Goal: Task Accomplishment & Management: Manage account settings

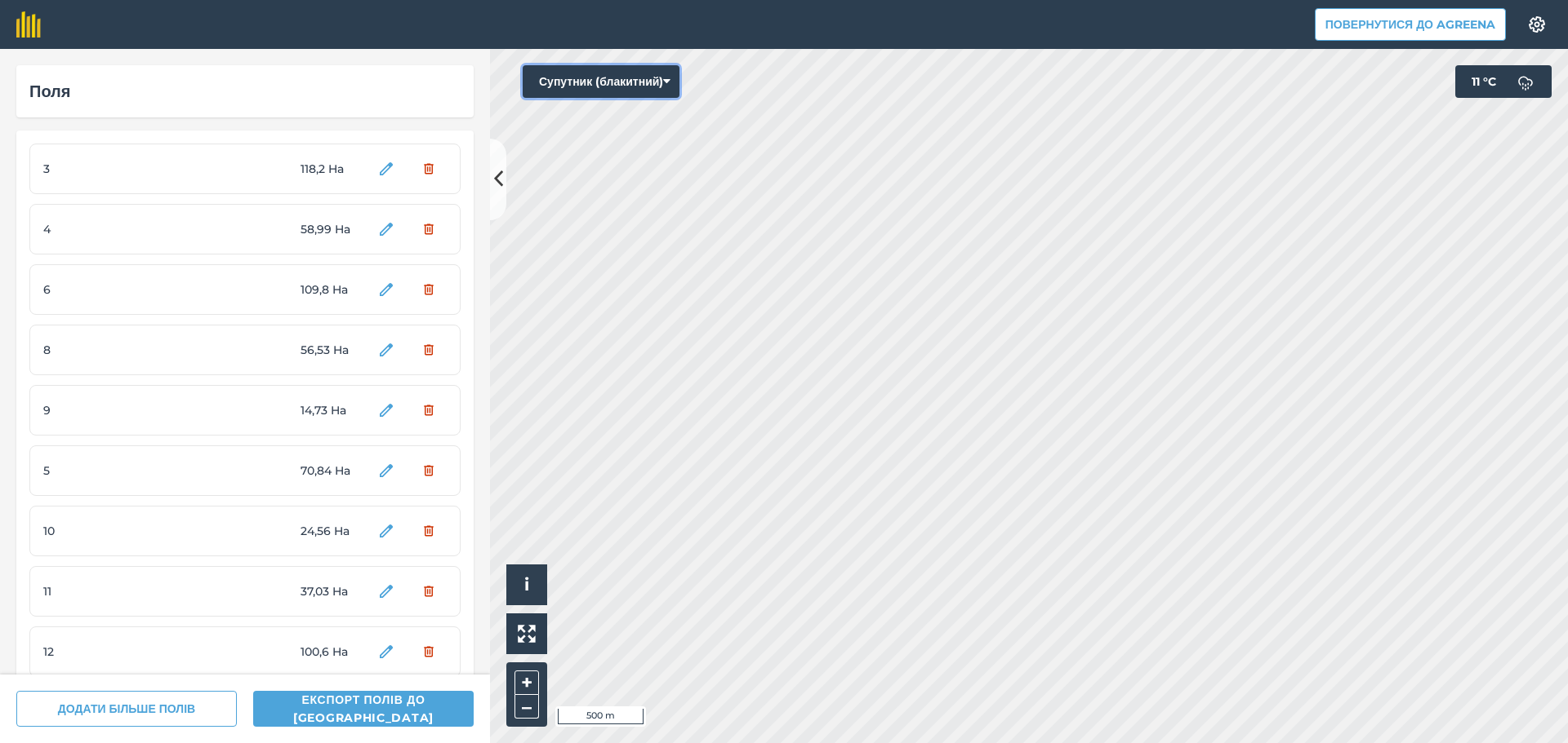
click at [644, 86] on button "Супутник (блакитний)" at bounding box center [601, 81] width 156 height 32
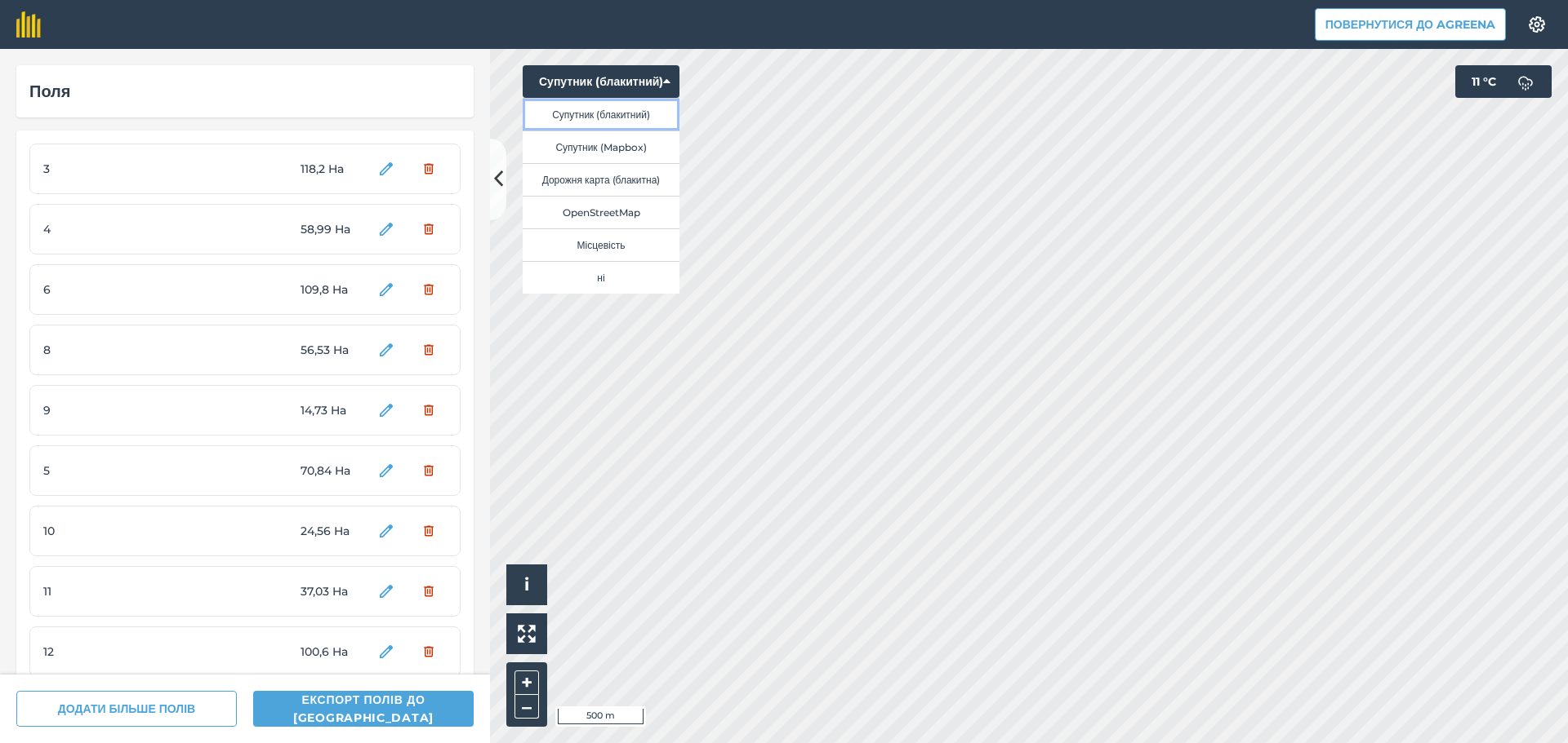
click at [645, 122] on button "Супутник (блакитний)" at bounding box center [601, 113] width 156 height 32
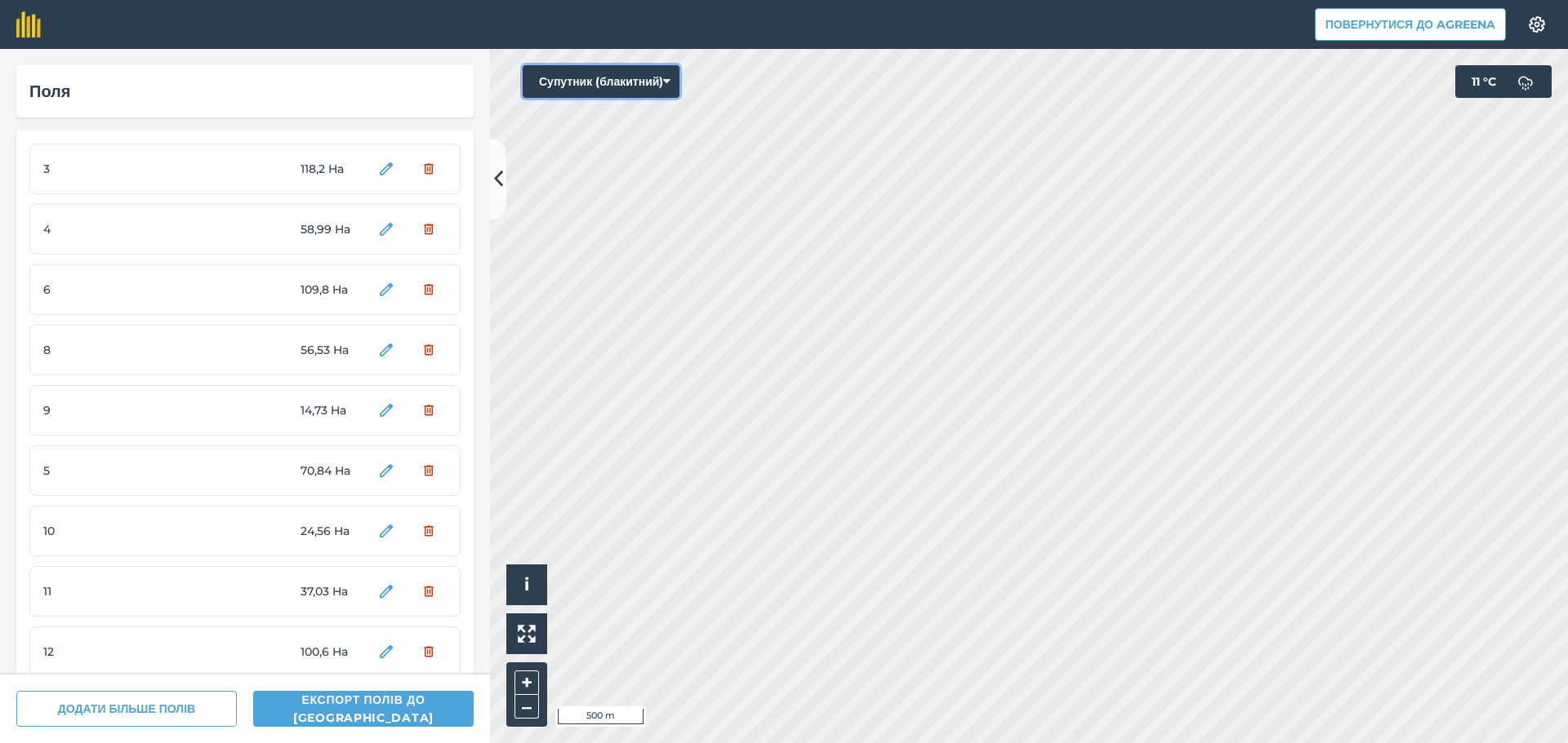
click at [657, 87] on button "Супутник (блакитний)" at bounding box center [601, 81] width 156 height 32
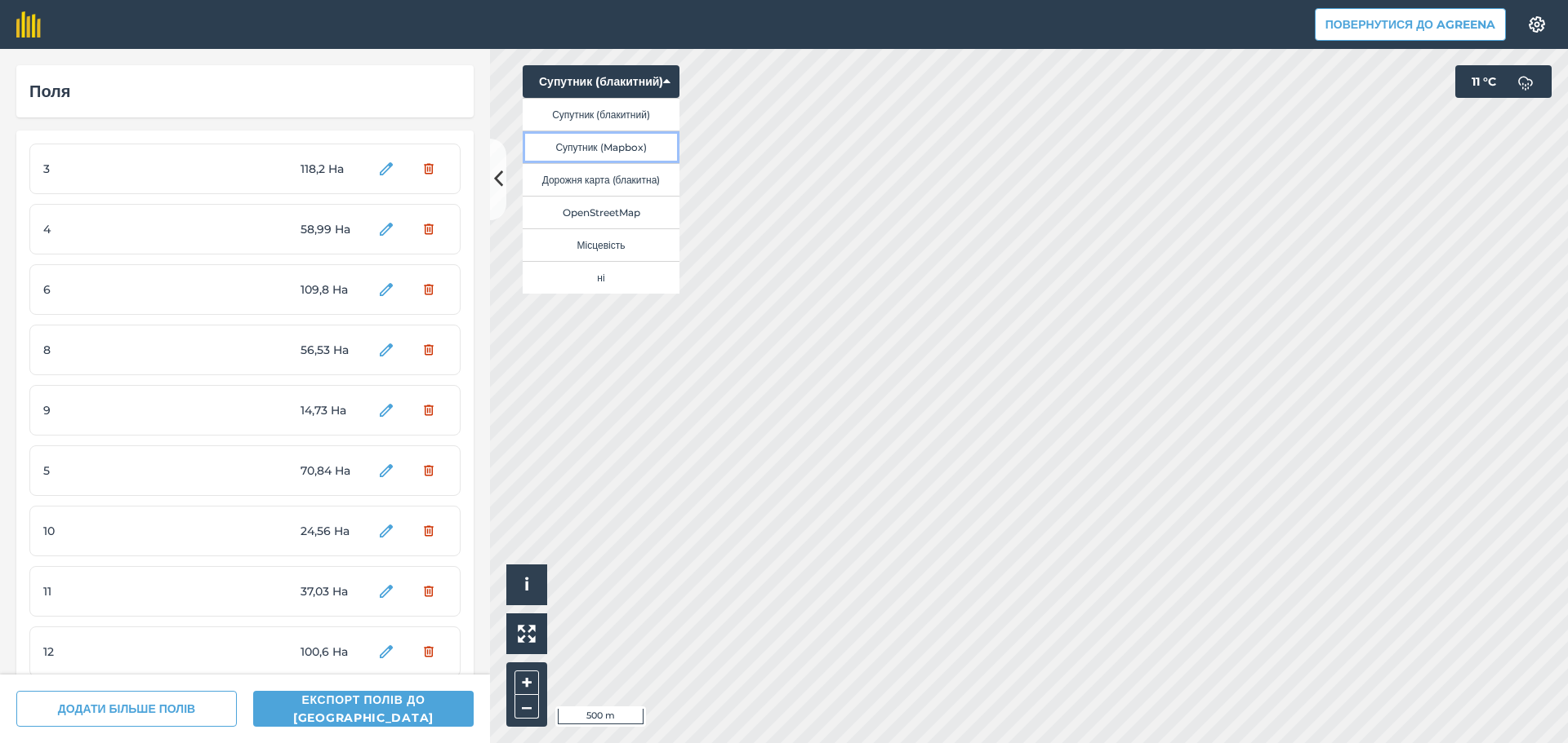
click at [639, 141] on button "Супутник (Mapbox)" at bounding box center [601, 146] width 156 height 32
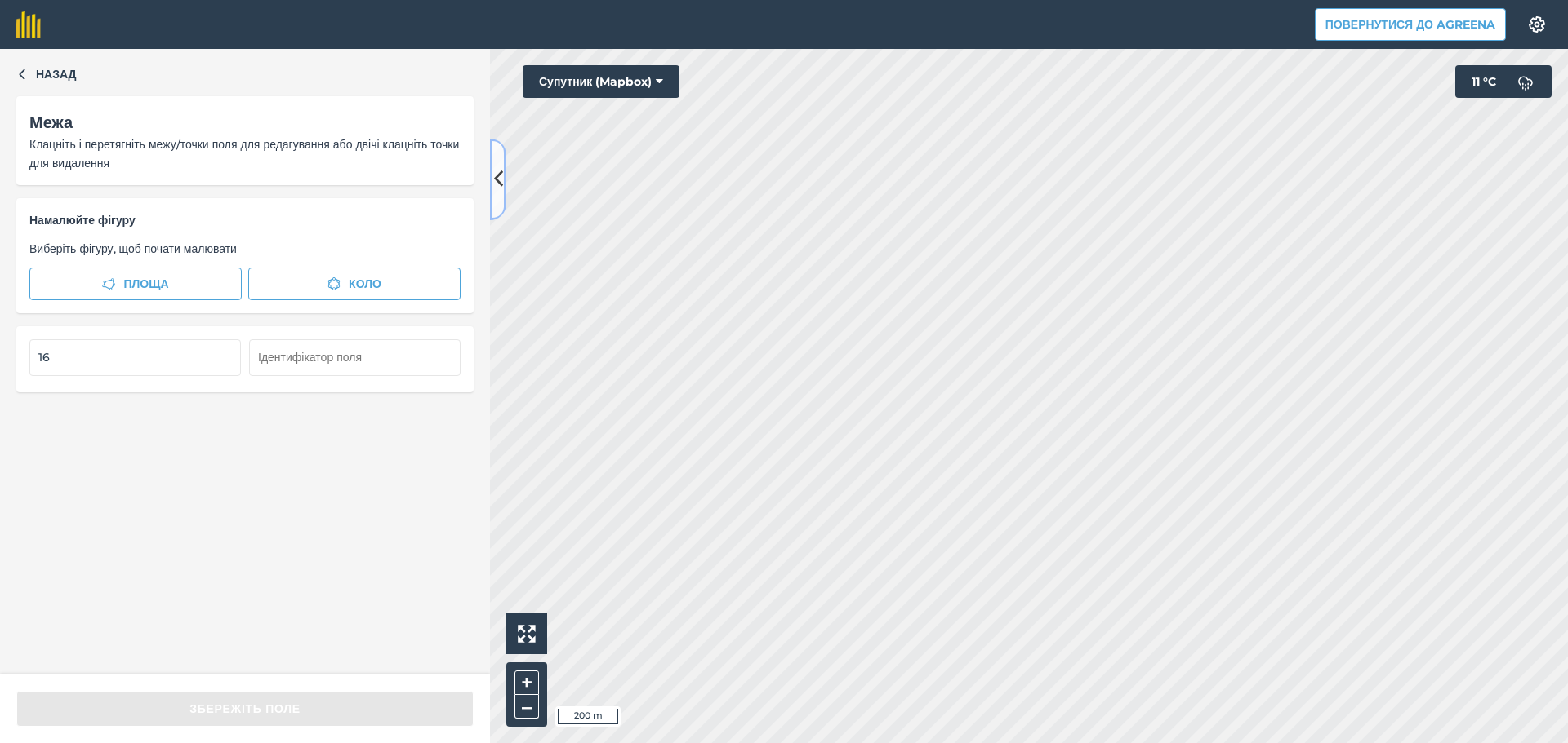
click at [501, 179] on icon at bounding box center [498, 179] width 9 height 28
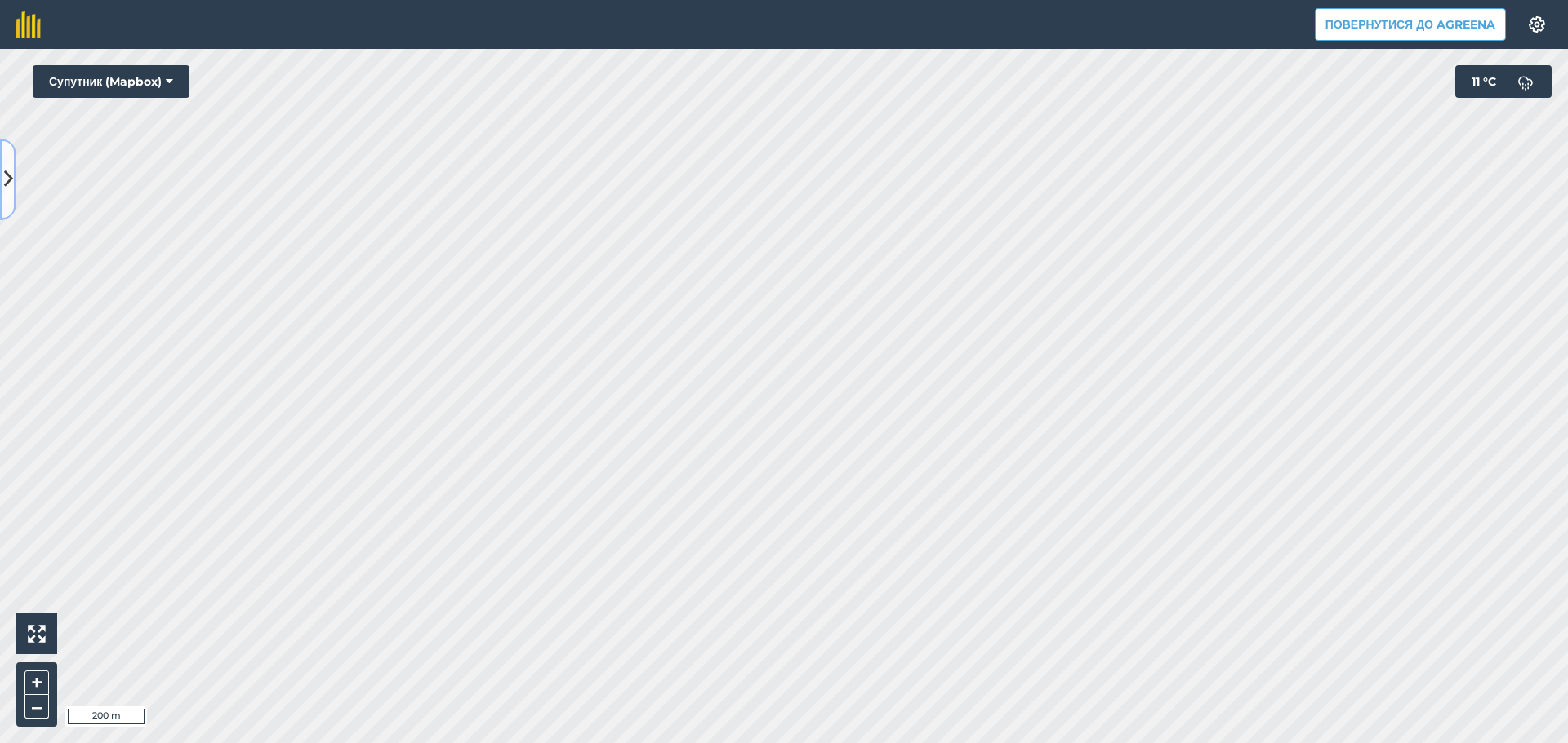
click at [8, 188] on icon at bounding box center [8, 179] width 9 height 28
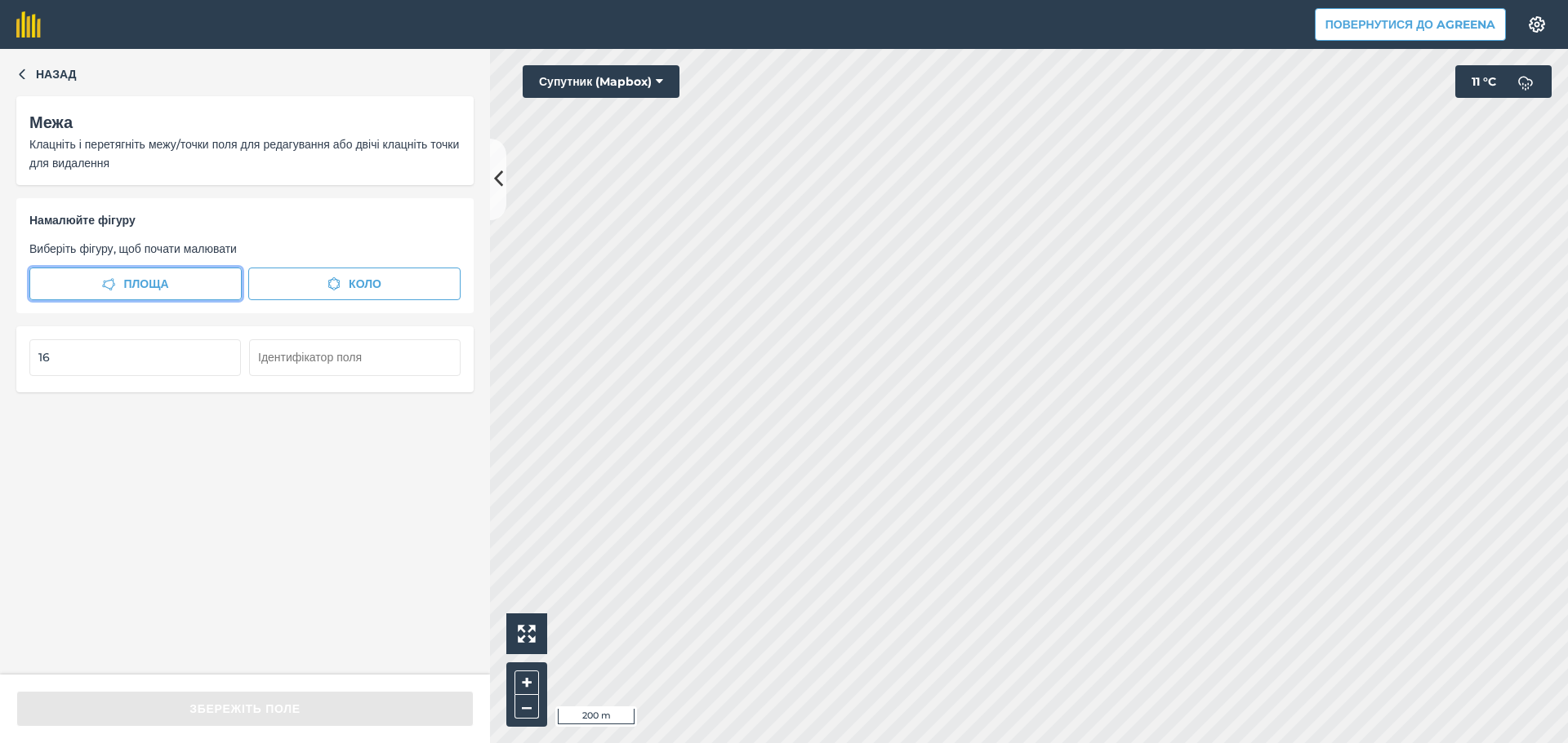
click at [212, 283] on button "Площа" at bounding box center [135, 283] width 212 height 32
click at [386, 281] on button "Коло" at bounding box center [354, 283] width 212 height 32
click at [494, 200] on button at bounding box center [498, 180] width 17 height 82
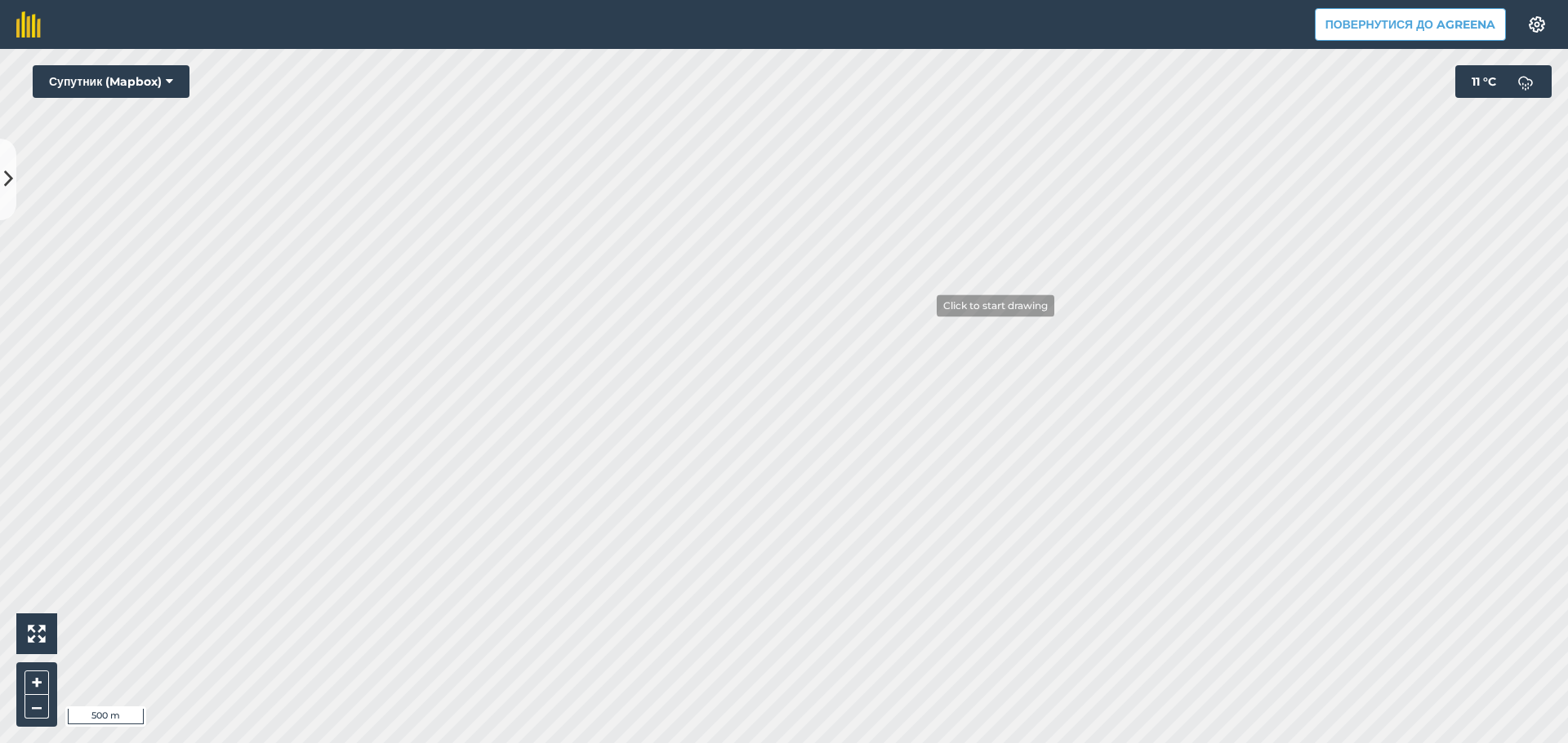
click at [891, 411] on div "Click to start drawing i 500 m + –" at bounding box center [784, 395] width 1568 height 694
click at [1369, 26] on button "Повернутися до Agreena" at bounding box center [1411, 23] width 191 height 32
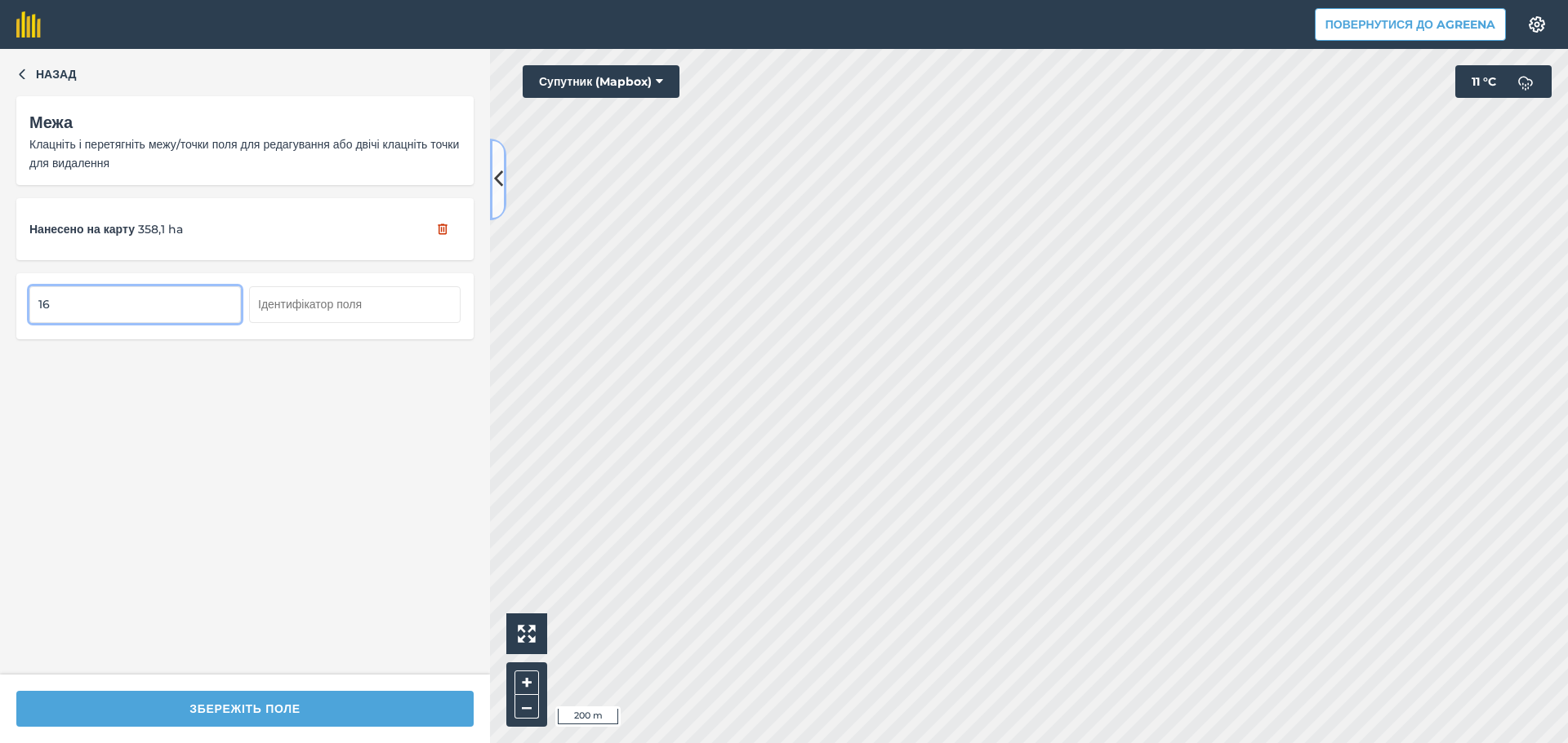
click at [494, 183] on icon at bounding box center [498, 179] width 9 height 28
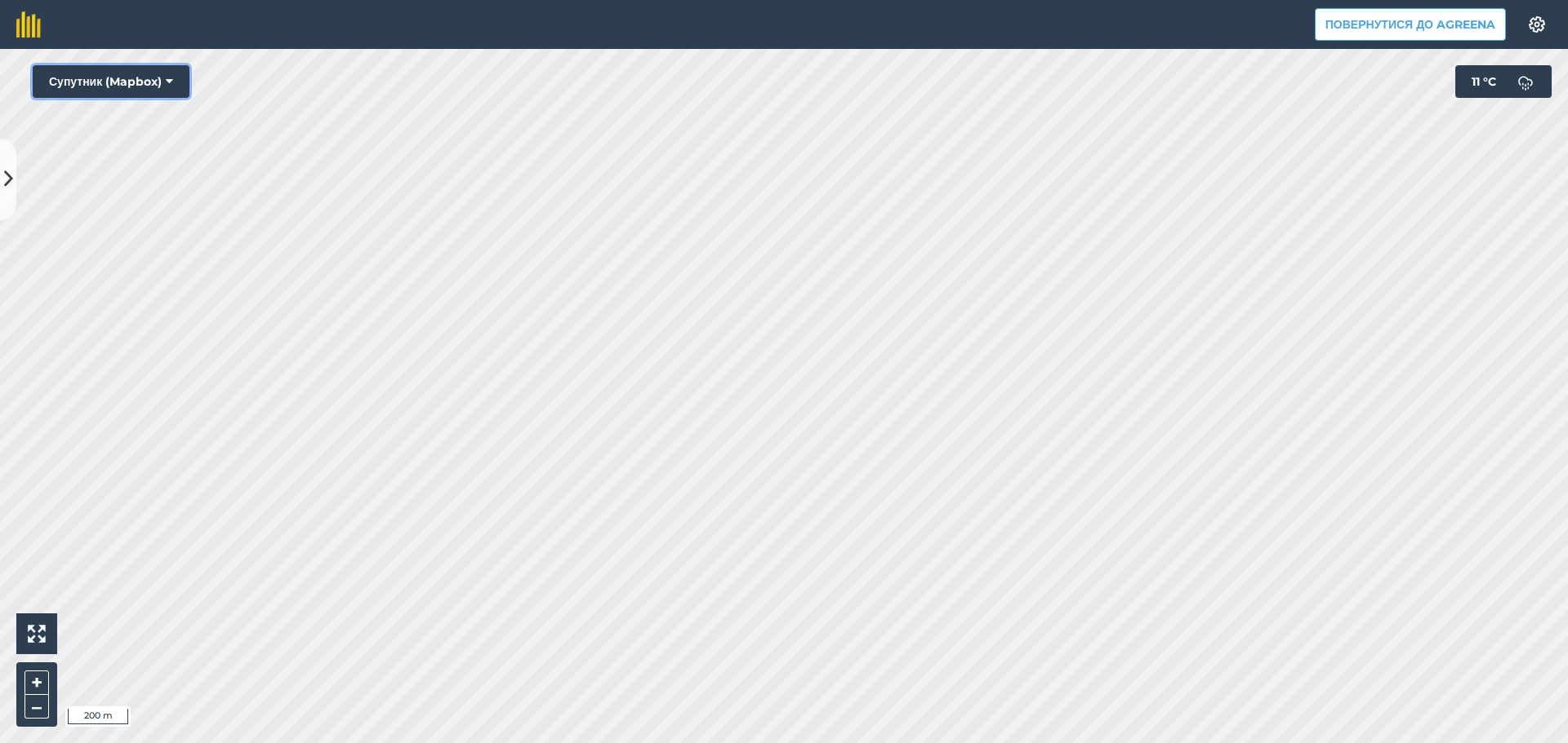
click at [179, 86] on button "Супутник (Mapbox)" at bounding box center [110, 81] width 156 height 32
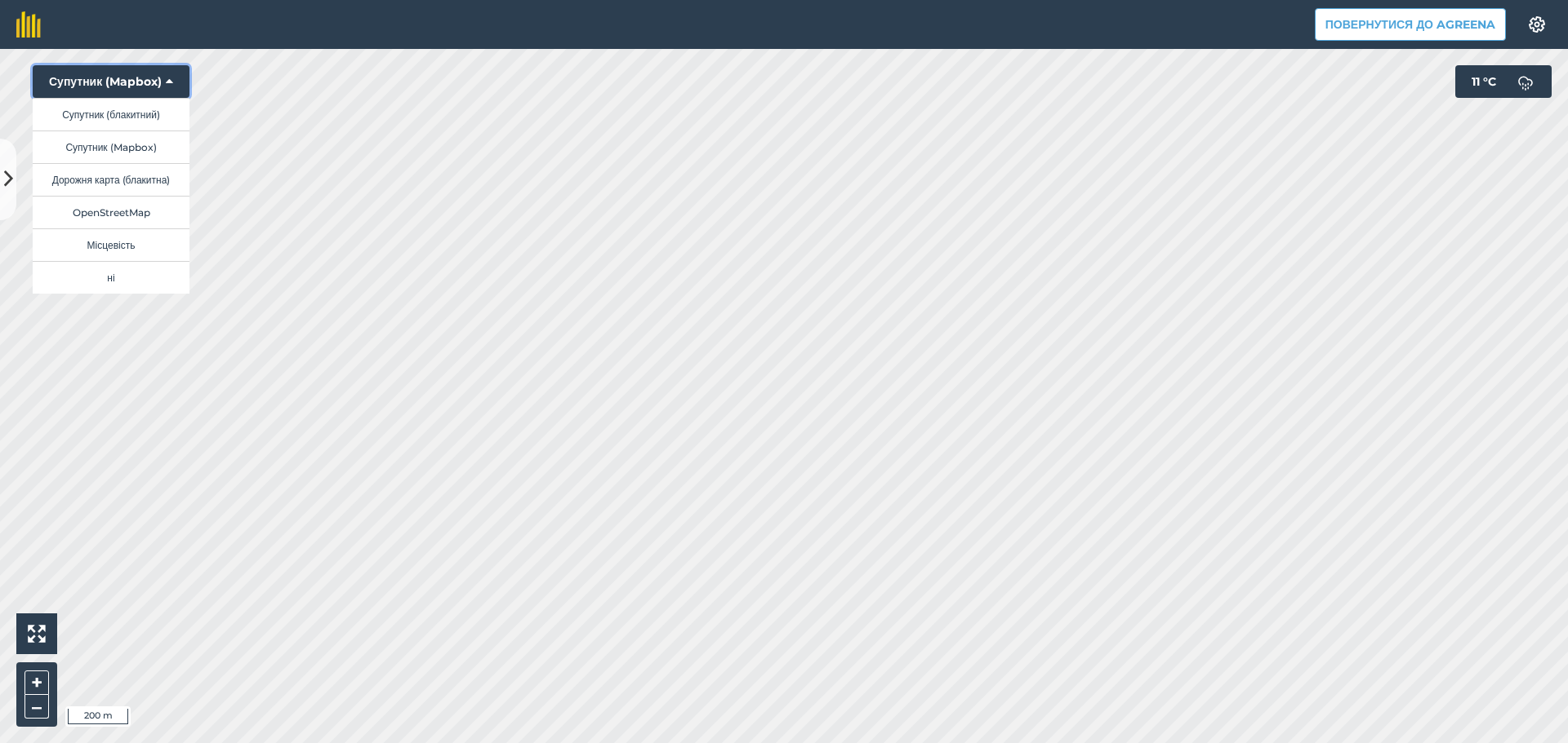
click at [179, 86] on button "Супутник (Mapbox)" at bounding box center [110, 81] width 156 height 32
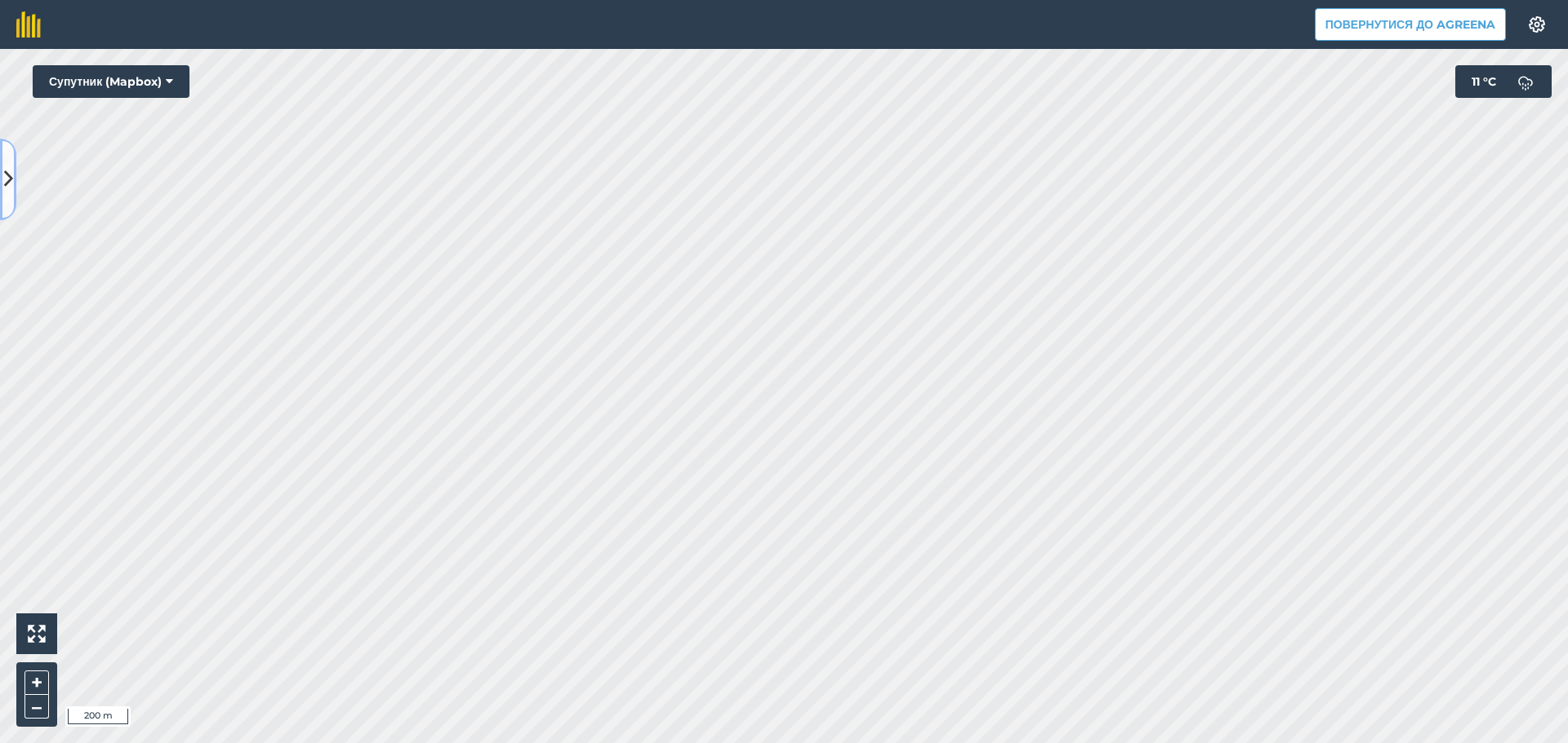
click at [12, 169] on icon at bounding box center [8, 179] width 9 height 28
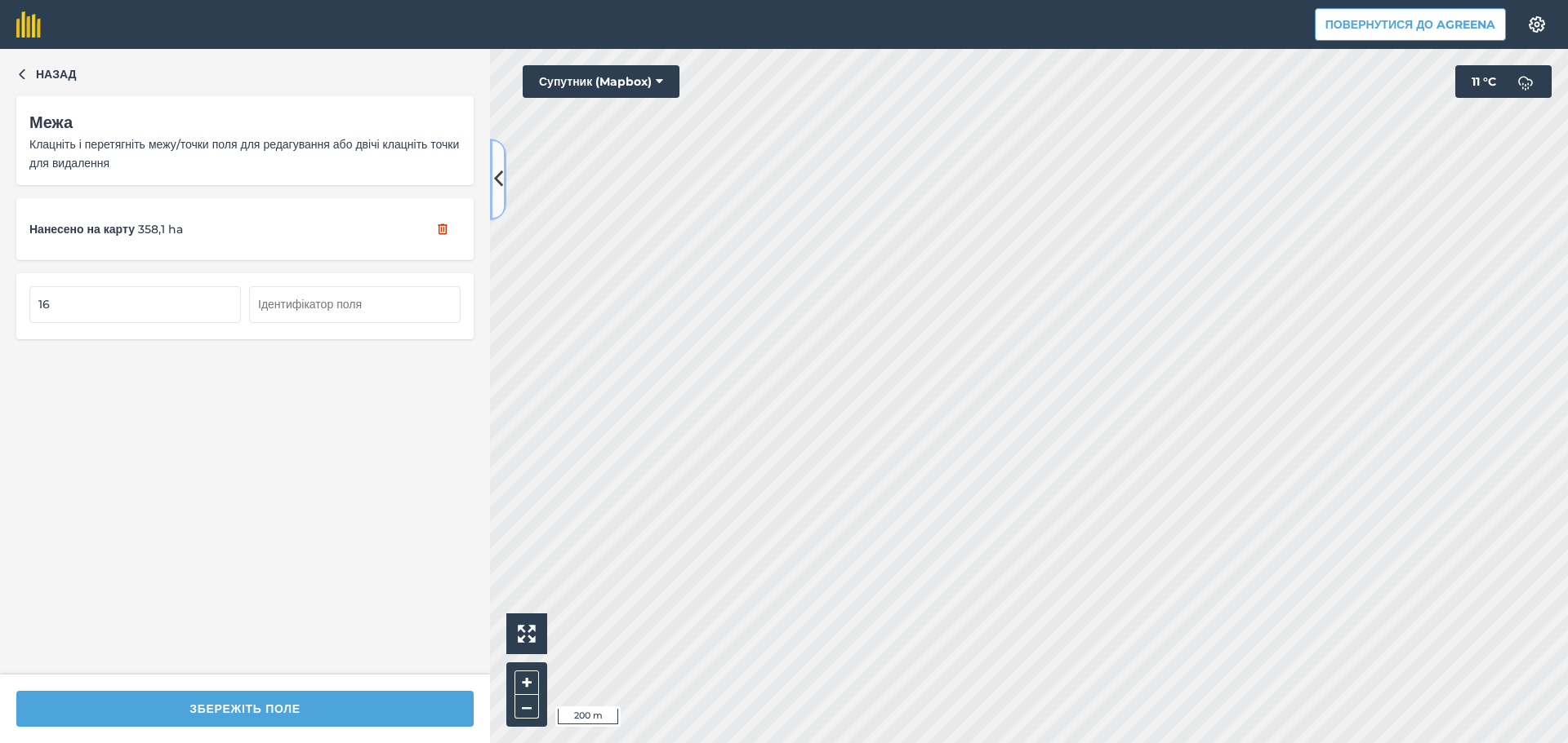
click at [497, 163] on button at bounding box center [498, 180] width 17 height 82
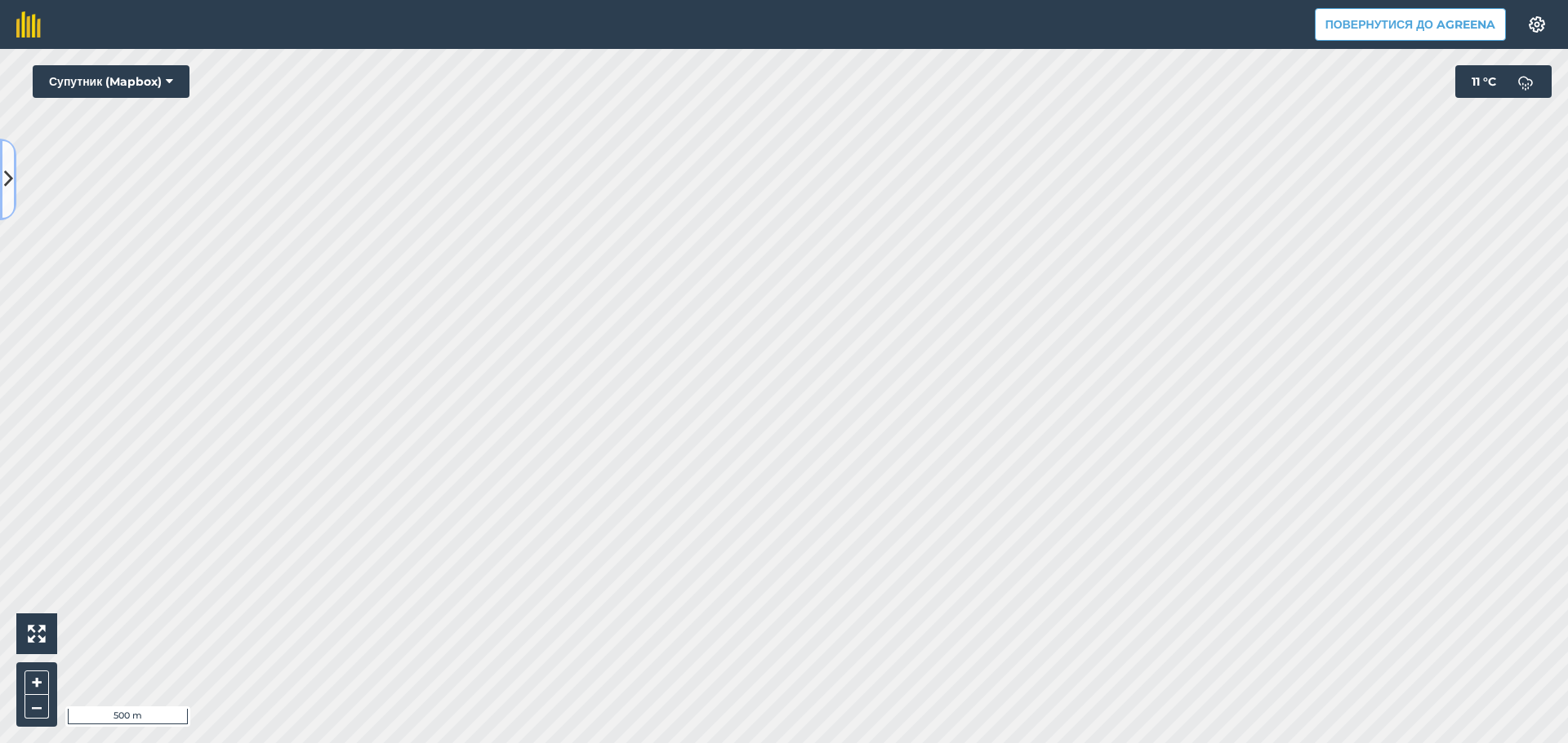
click at [13, 160] on button at bounding box center [8, 180] width 17 height 82
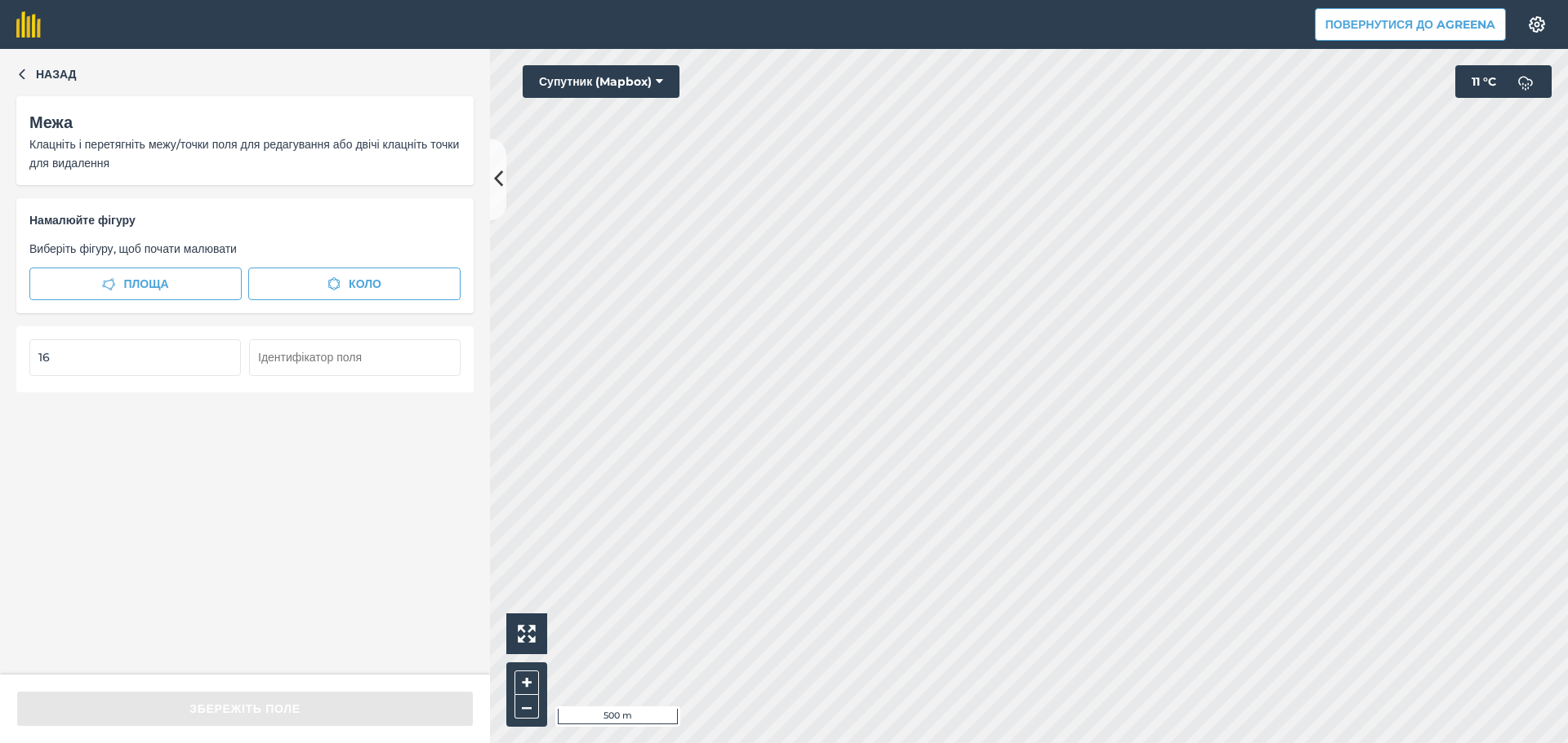
click at [159, 364] on input "16" at bounding box center [135, 357] width 211 height 36
type input "1"
click at [321, 551] on div "Назад Межа Клацніть і перетягніть межу/точки поля для редагування або двічі кла…" at bounding box center [245, 361] width 490 height 626
click at [504, 168] on button at bounding box center [498, 180] width 17 height 82
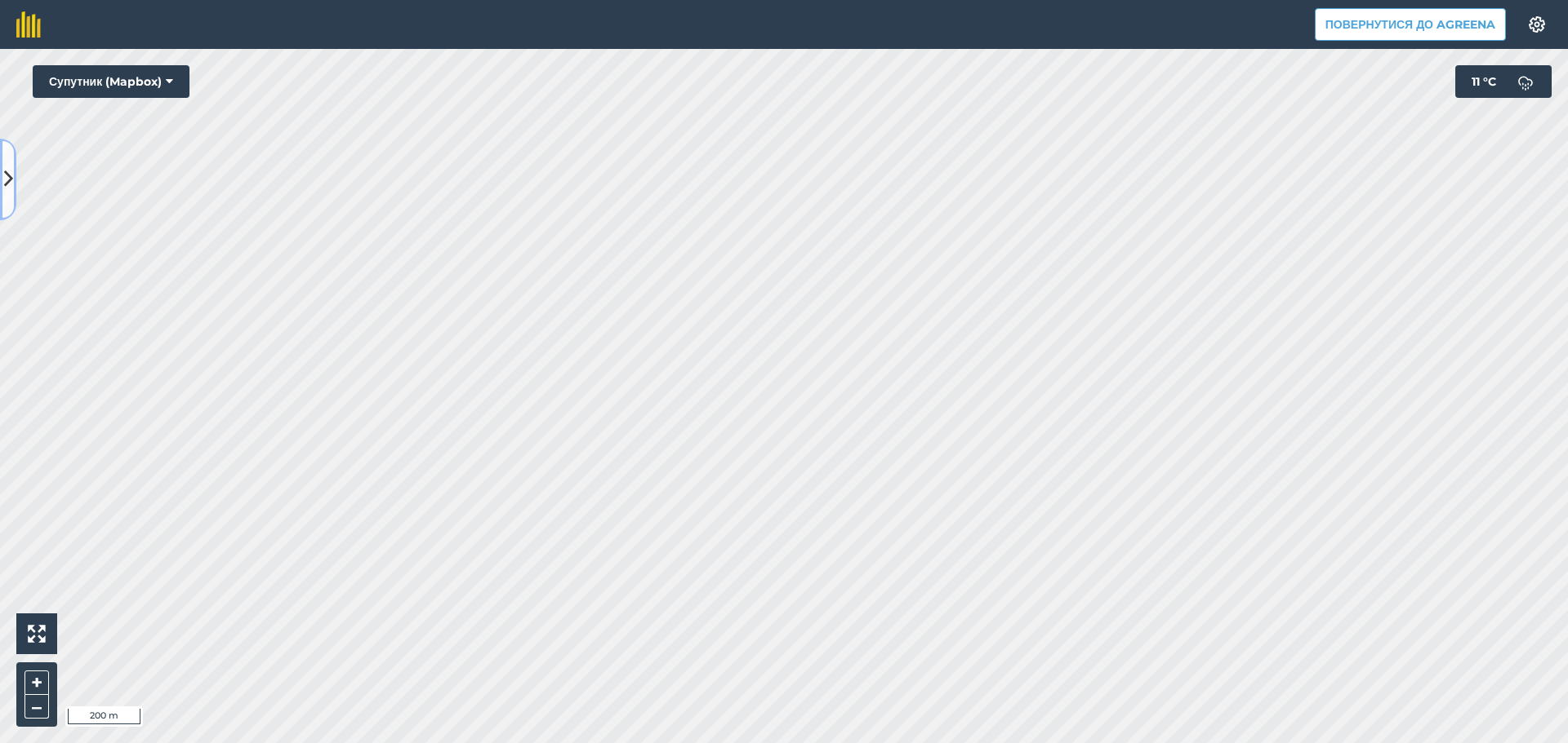
click at [12, 174] on icon at bounding box center [8, 179] width 9 height 28
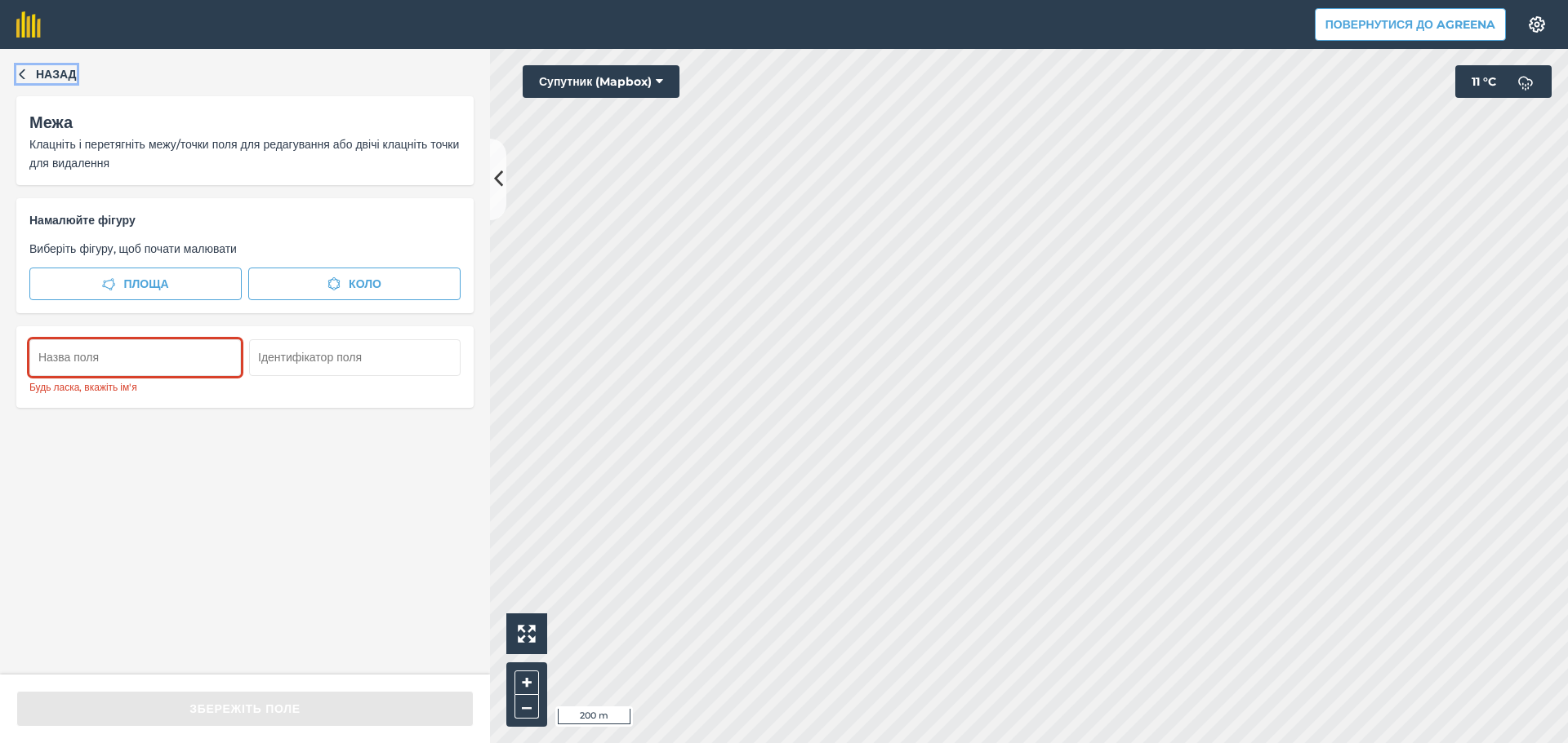
click at [29, 72] on button "Назад" at bounding box center [47, 74] width 61 height 18
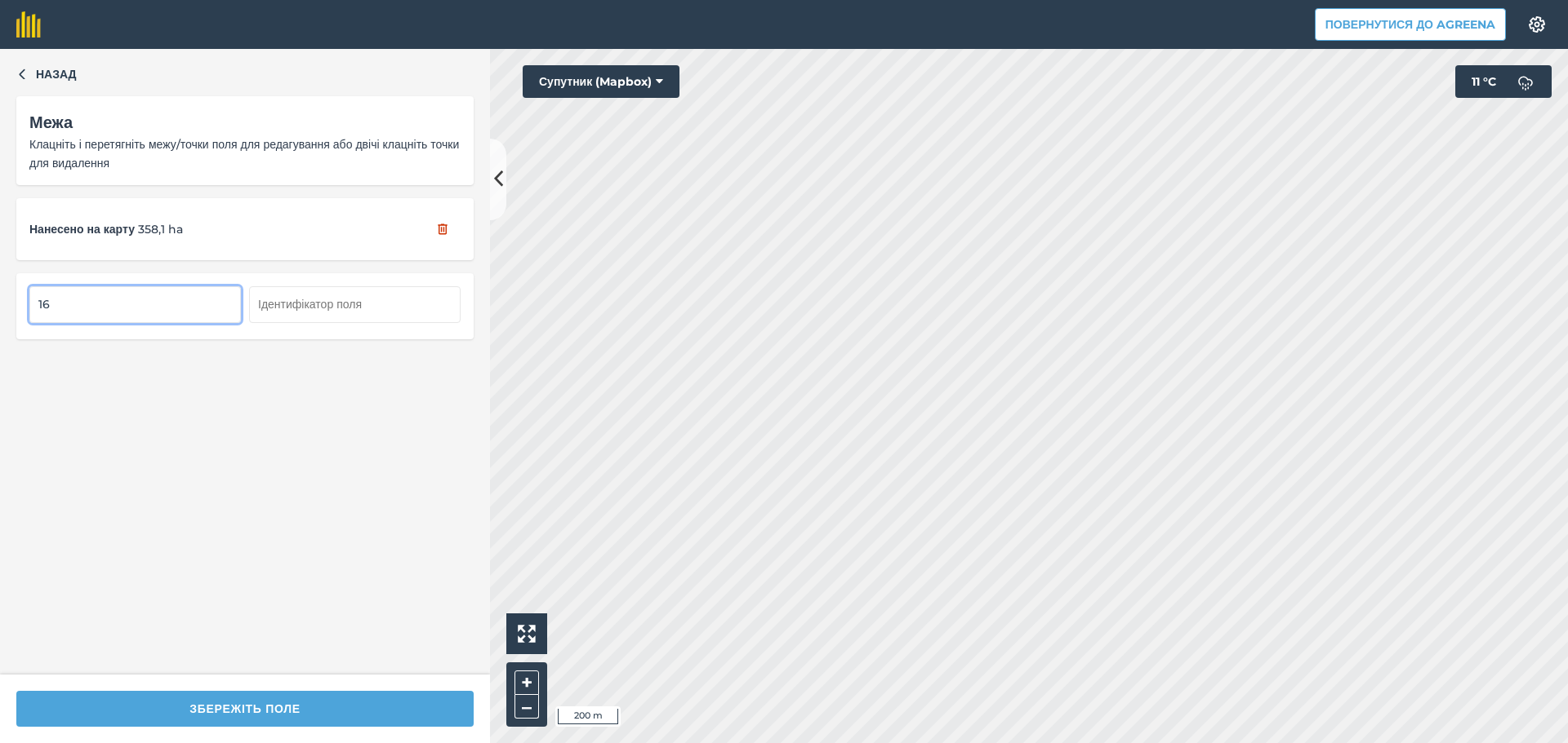
type input "1"
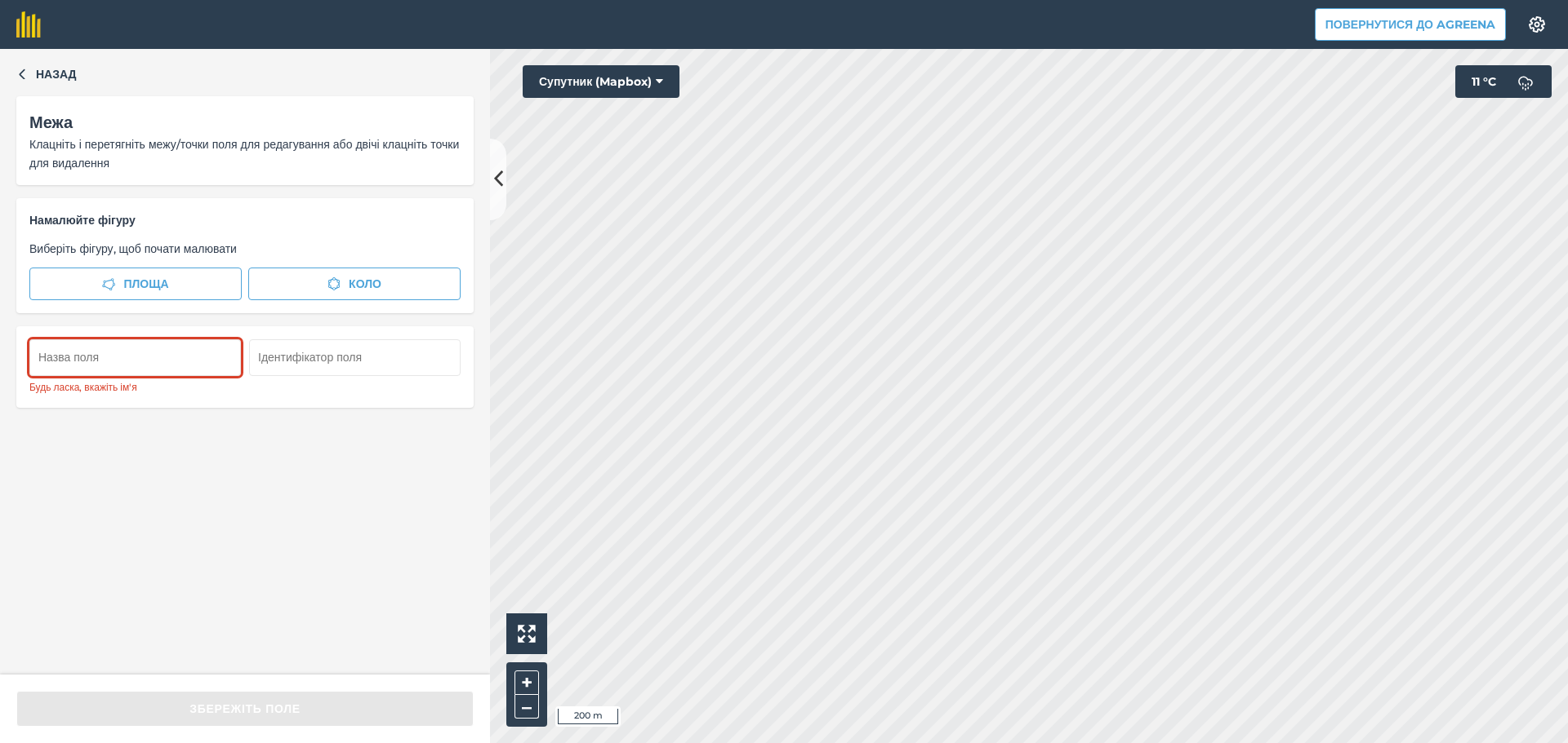
click at [27, 63] on div "Назад Межа Клацніть і перетягніть межу/точки поля для редагування або двічі кла…" at bounding box center [245, 361] width 490 height 626
click at [22, 72] on icon "button" at bounding box center [21, 74] width 6 height 11
click at [32, 74] on button "Назад" at bounding box center [47, 74] width 61 height 18
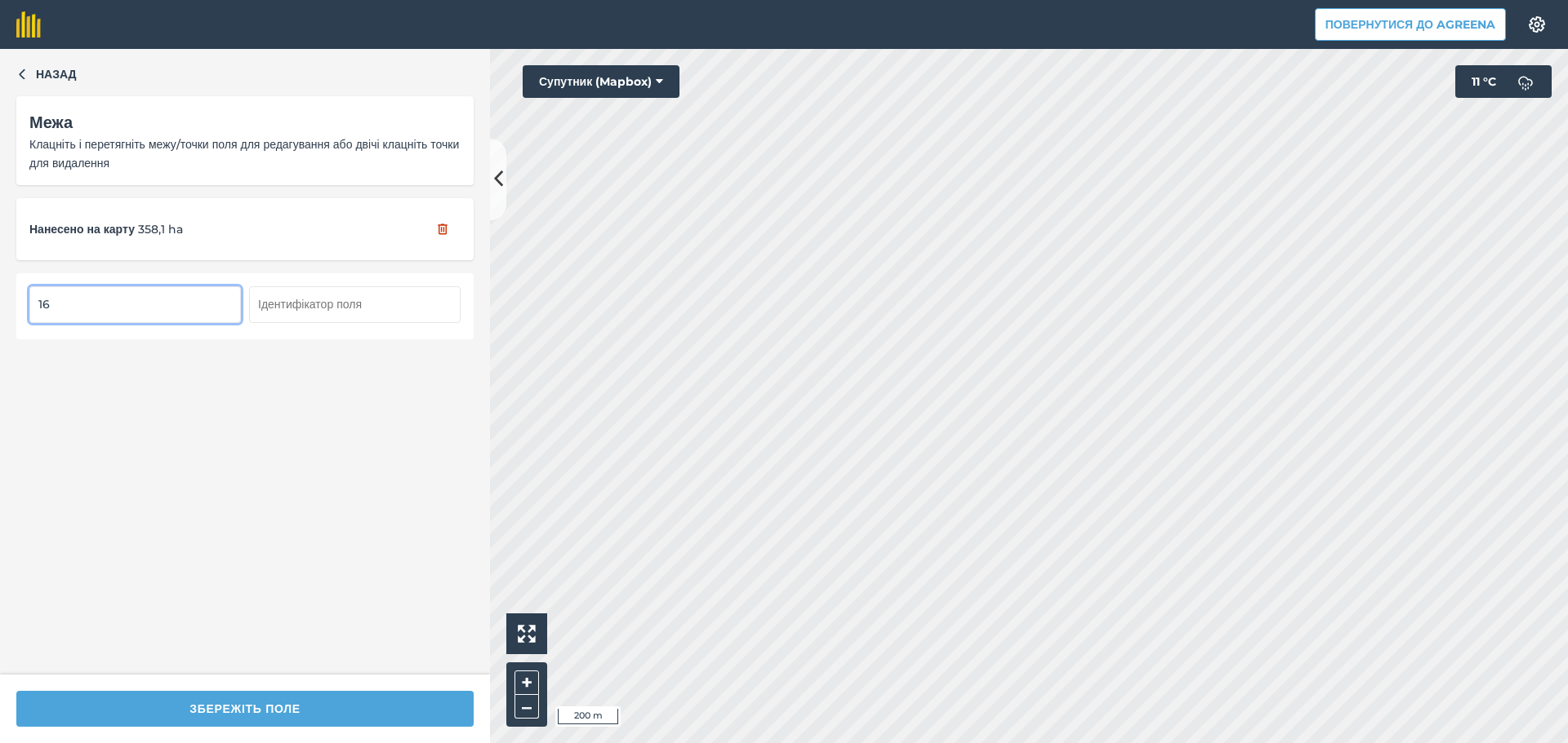
click at [383, 295] on input "text" at bounding box center [355, 304] width 211 height 36
click at [158, 314] on input "16" at bounding box center [135, 304] width 211 height 36
type input "1"
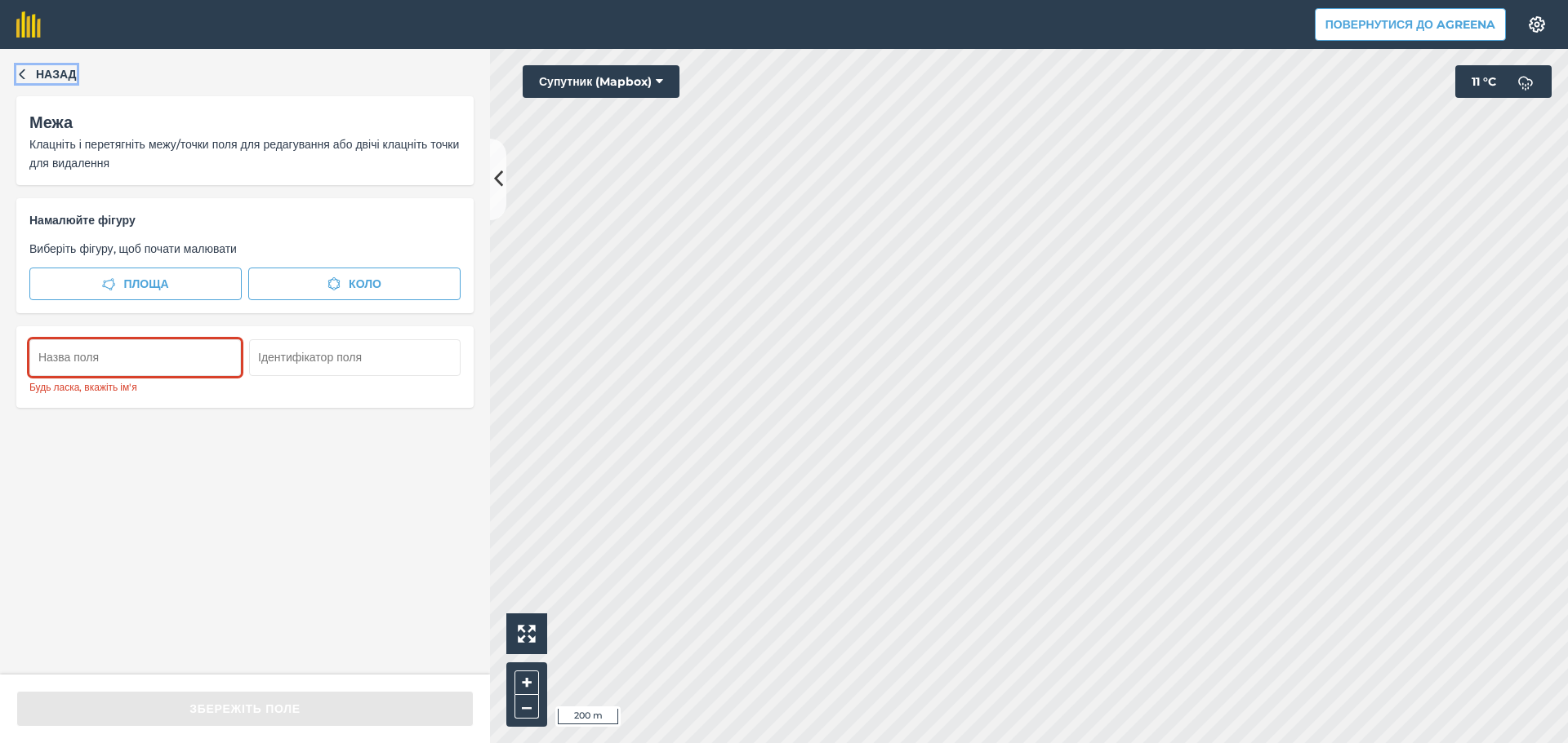
click at [37, 77] on span "Назад" at bounding box center [57, 74] width 41 height 18
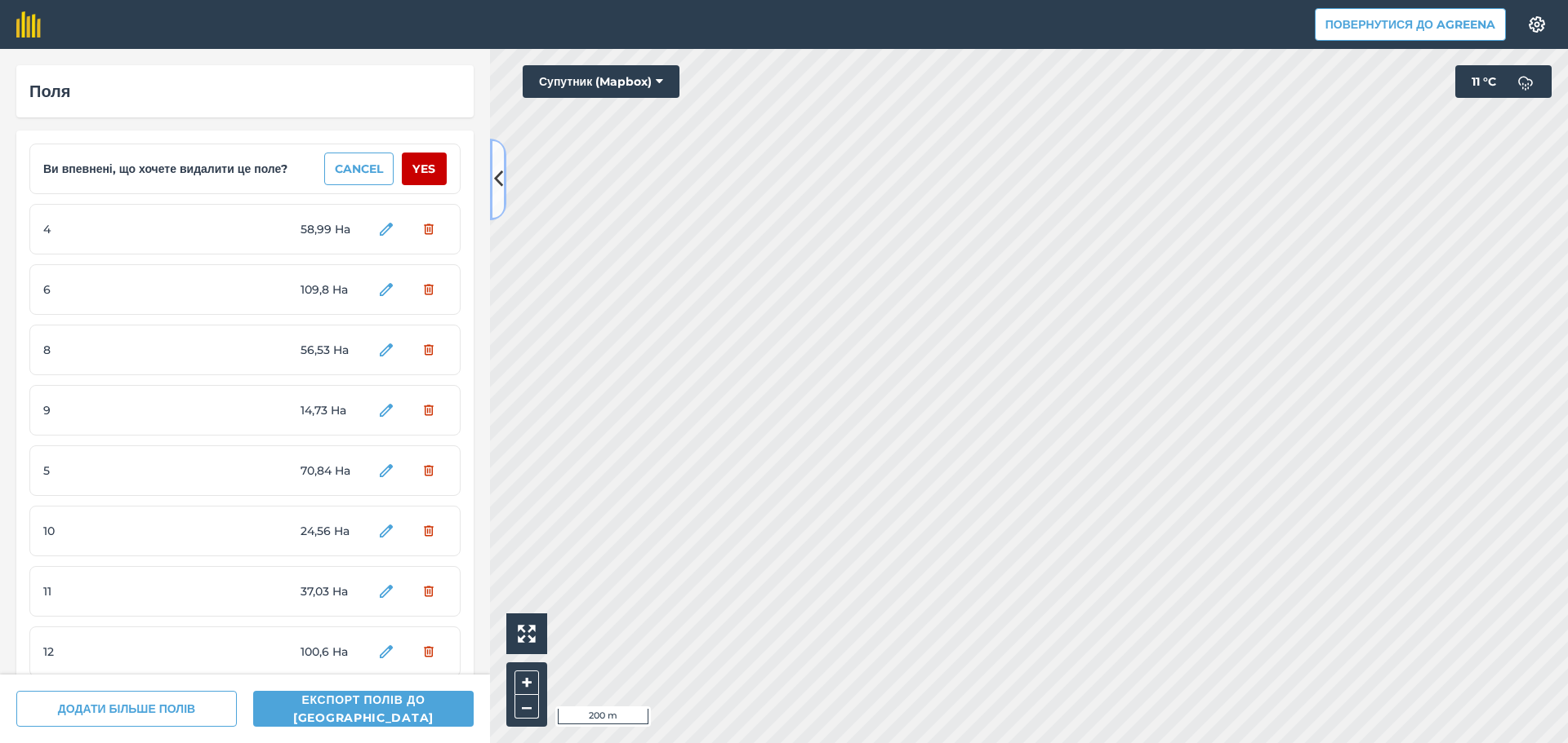
click at [498, 186] on icon at bounding box center [498, 179] width 9 height 28
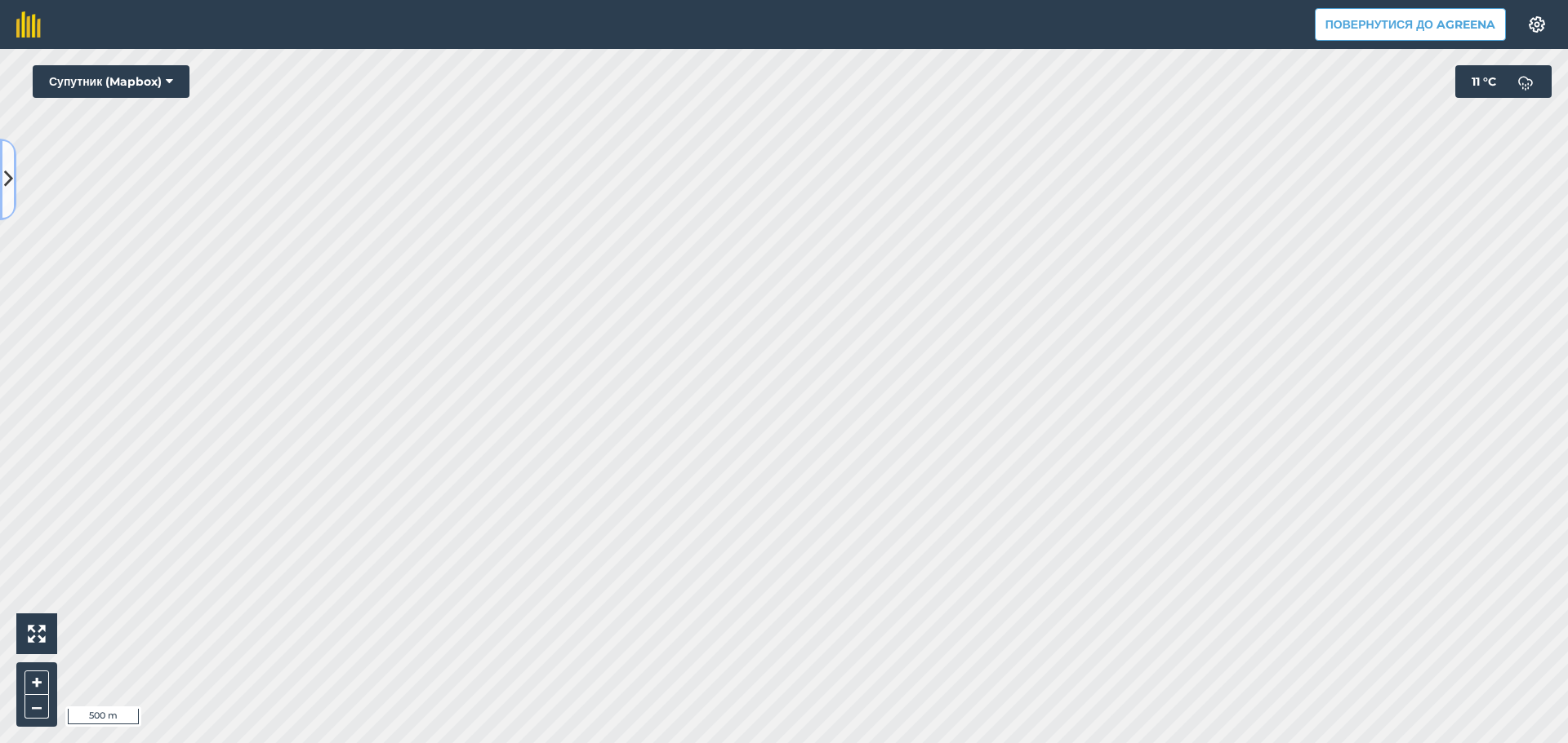
click at [15, 184] on button at bounding box center [8, 180] width 17 height 82
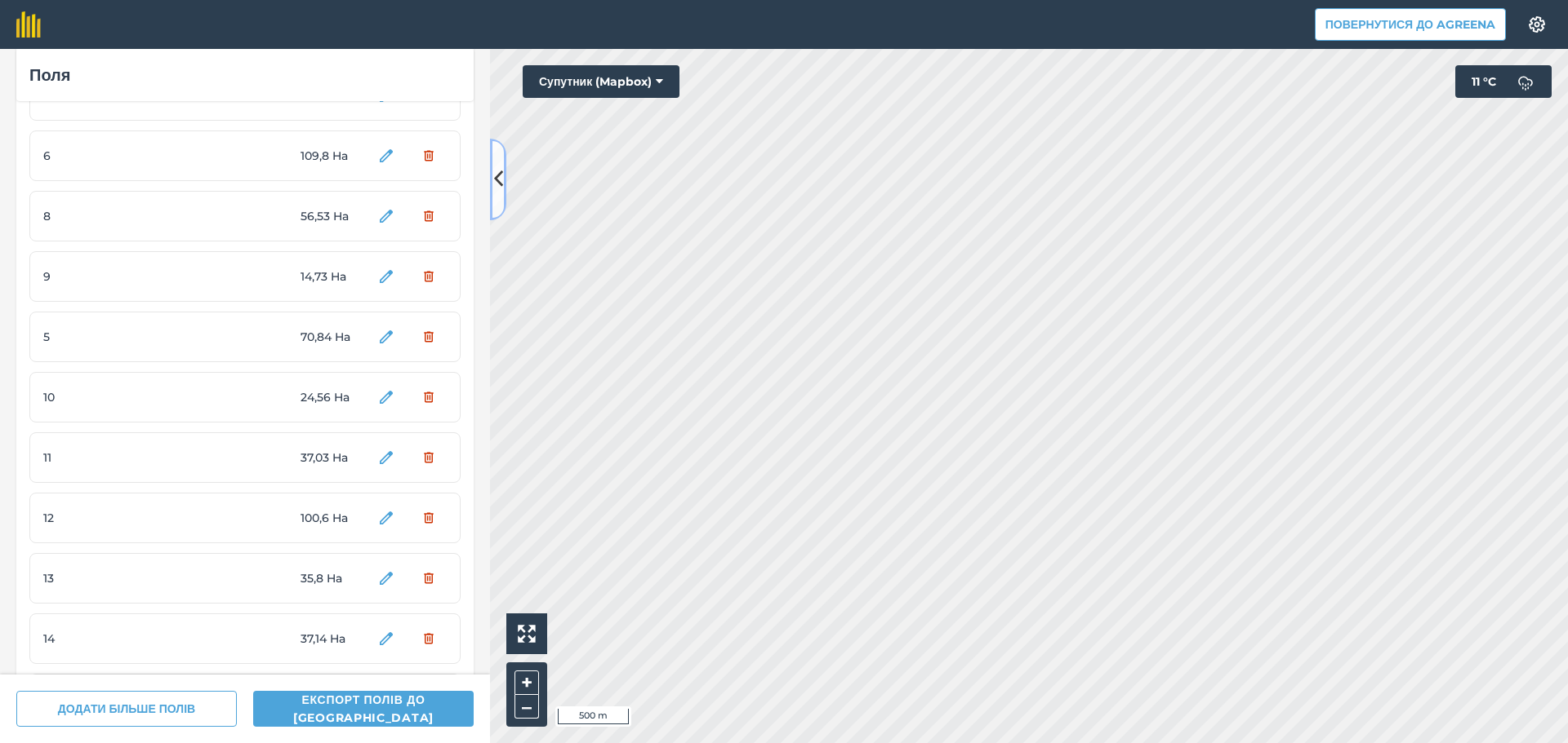
scroll to position [245, 0]
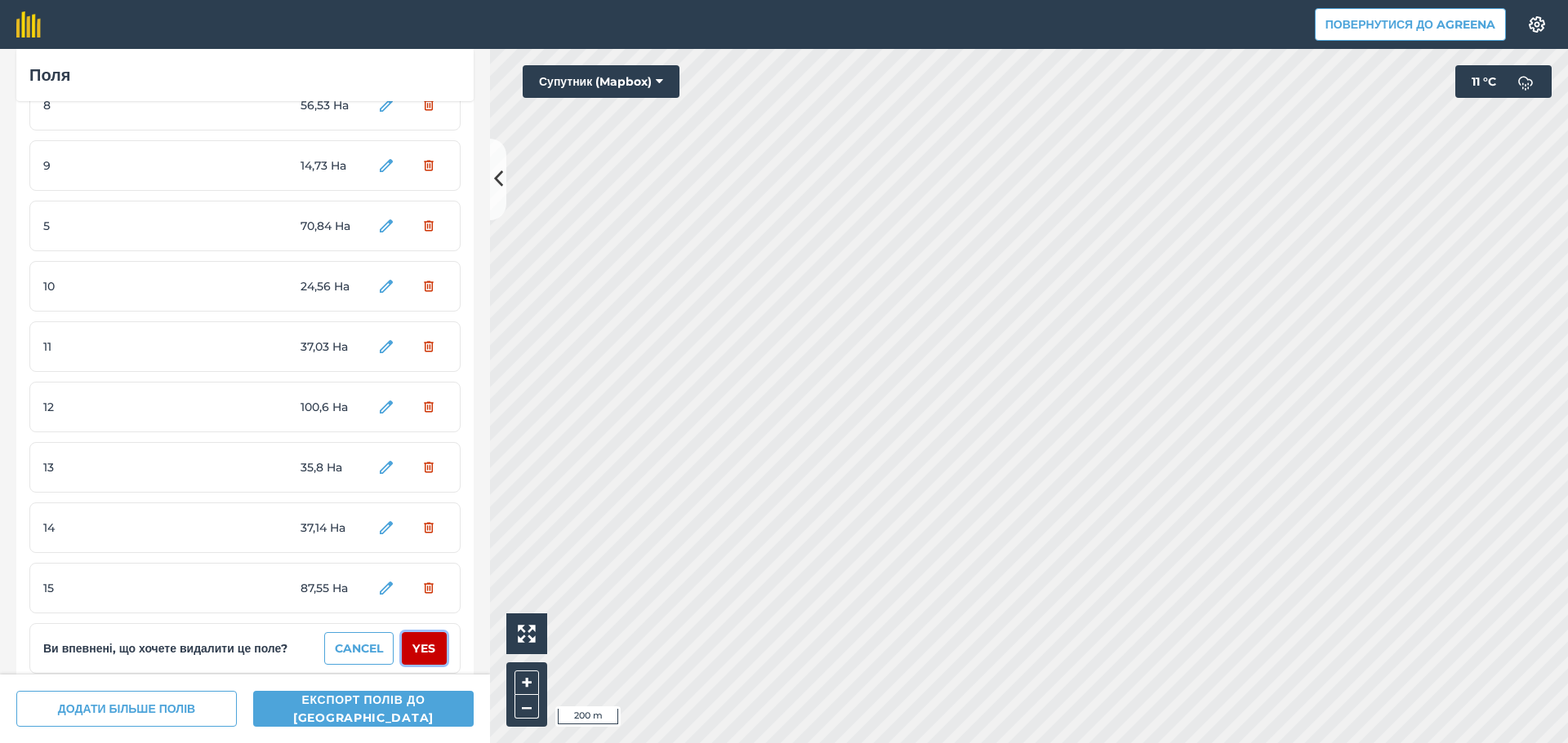
click at [418, 653] on button "Yes" at bounding box center [424, 648] width 45 height 32
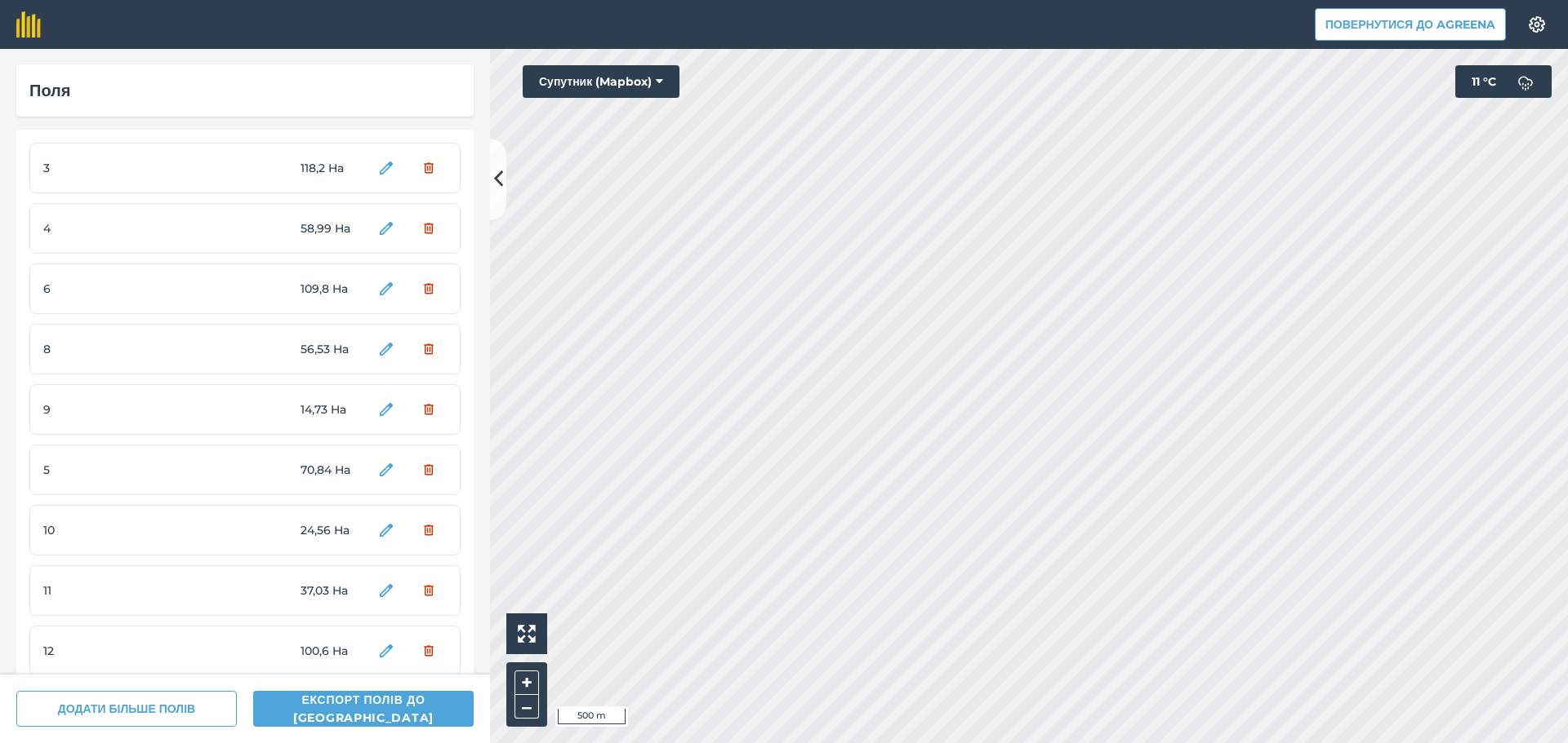
scroll to position [0, 0]
click at [406, 173] on button "Yes" at bounding box center [424, 168] width 45 height 32
click at [417, 175] on button "Yes" at bounding box center [424, 168] width 45 height 32
click at [416, 168] on button "Yes" at bounding box center [424, 168] width 45 height 32
click at [416, 174] on button "Yes" at bounding box center [424, 168] width 45 height 32
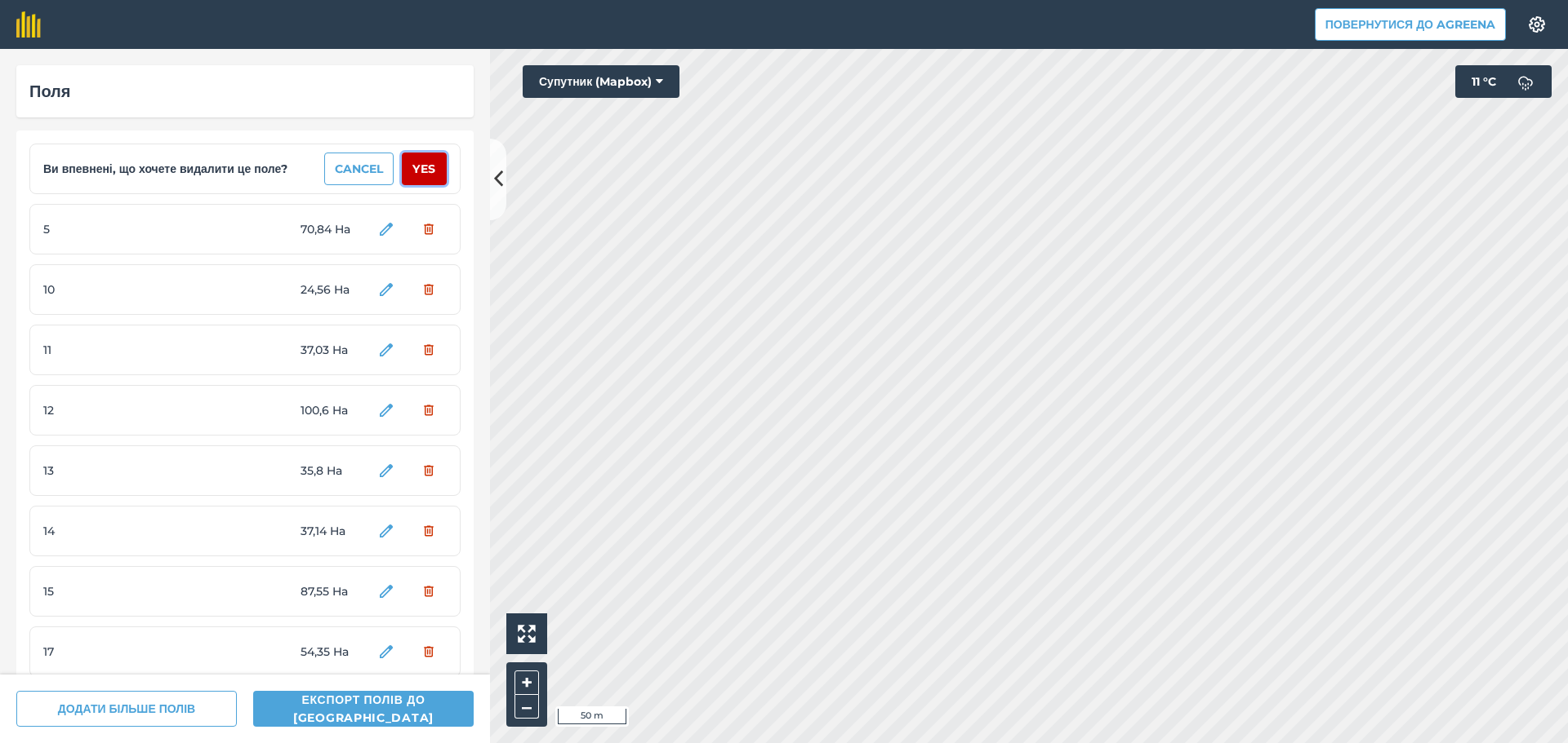
click at [415, 173] on button "Yes" at bounding box center [424, 168] width 45 height 32
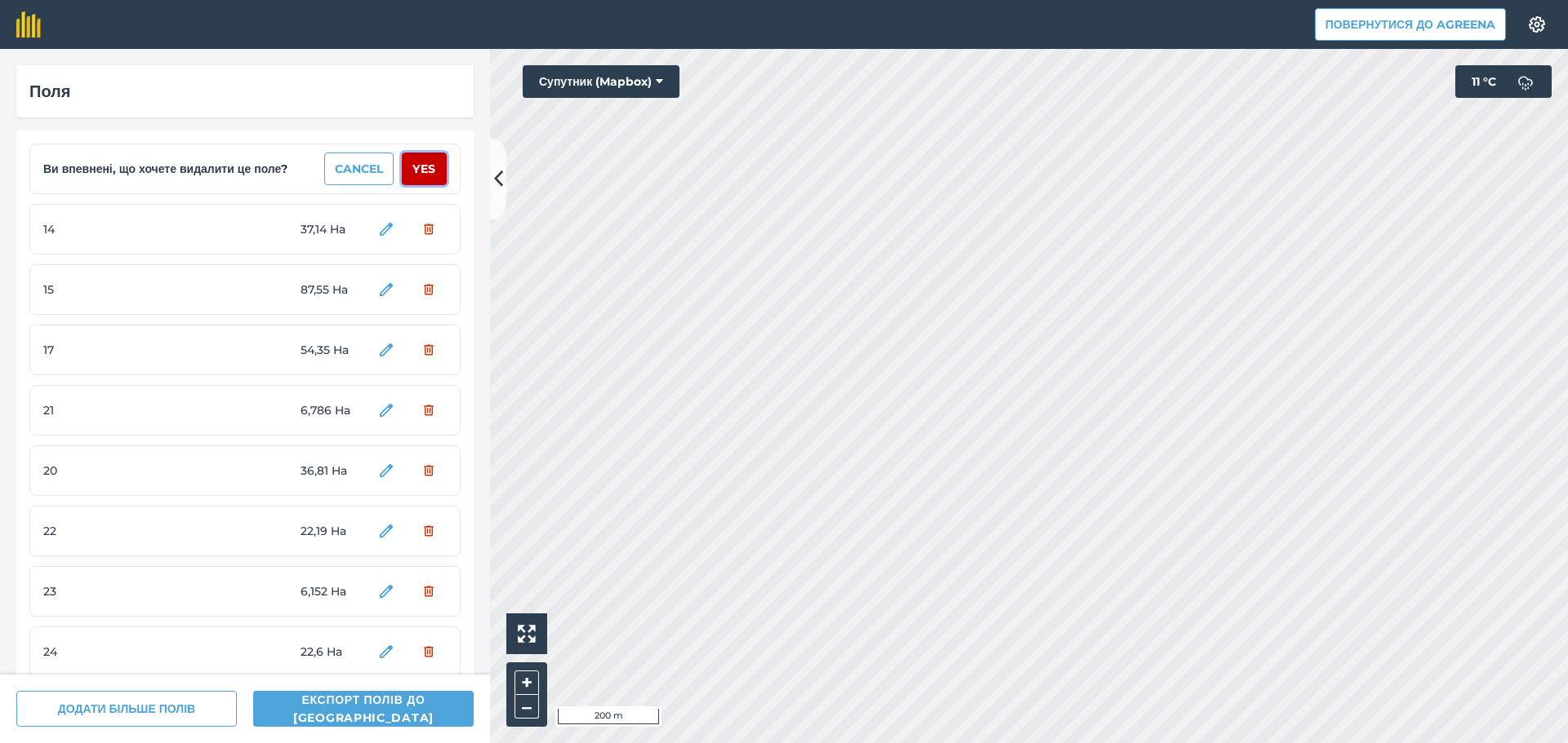
click at [414, 172] on button "Yes" at bounding box center [424, 168] width 45 height 32
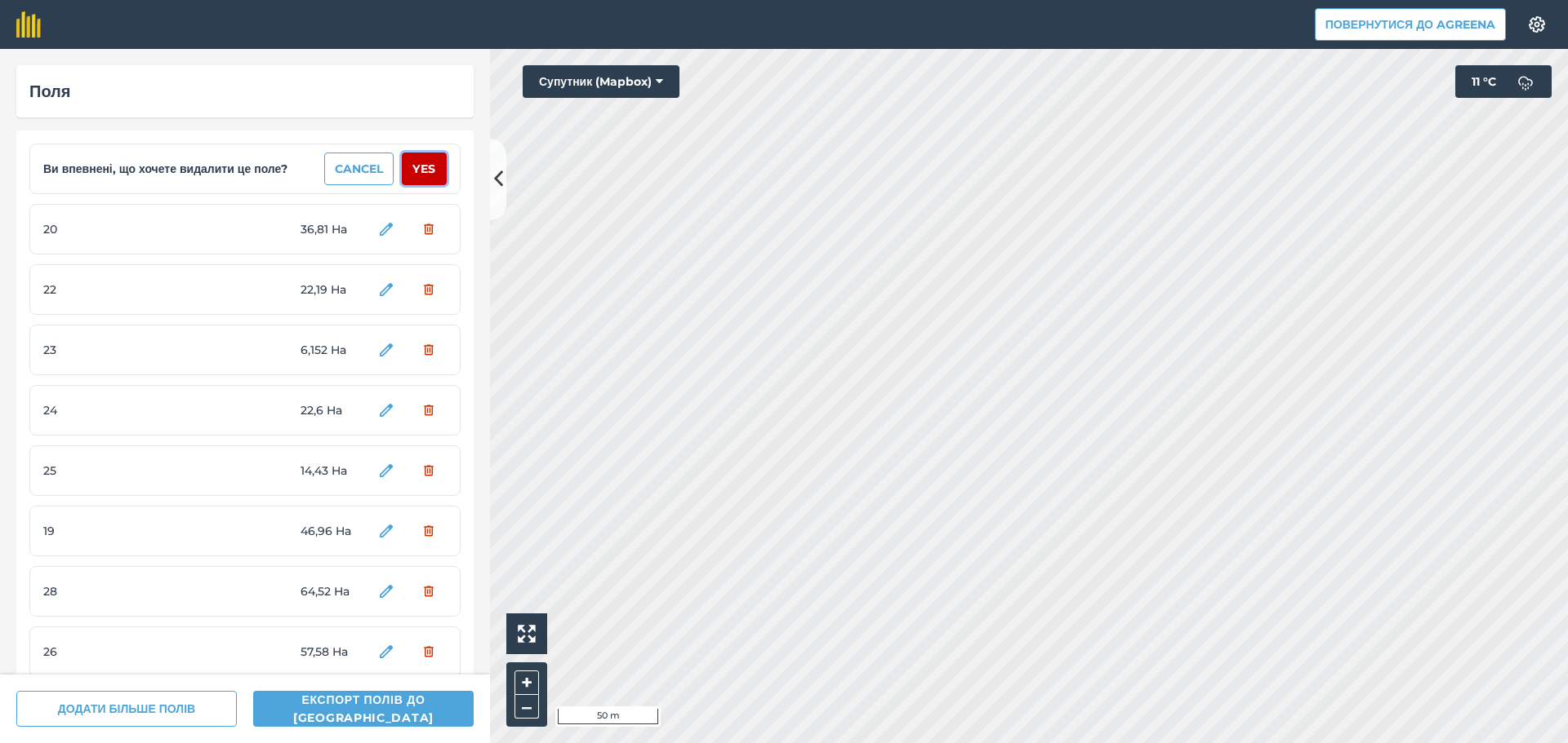
click at [414, 172] on button "Yes" at bounding box center [424, 168] width 45 height 32
click at [413, 172] on button "Yes" at bounding box center [424, 168] width 45 height 32
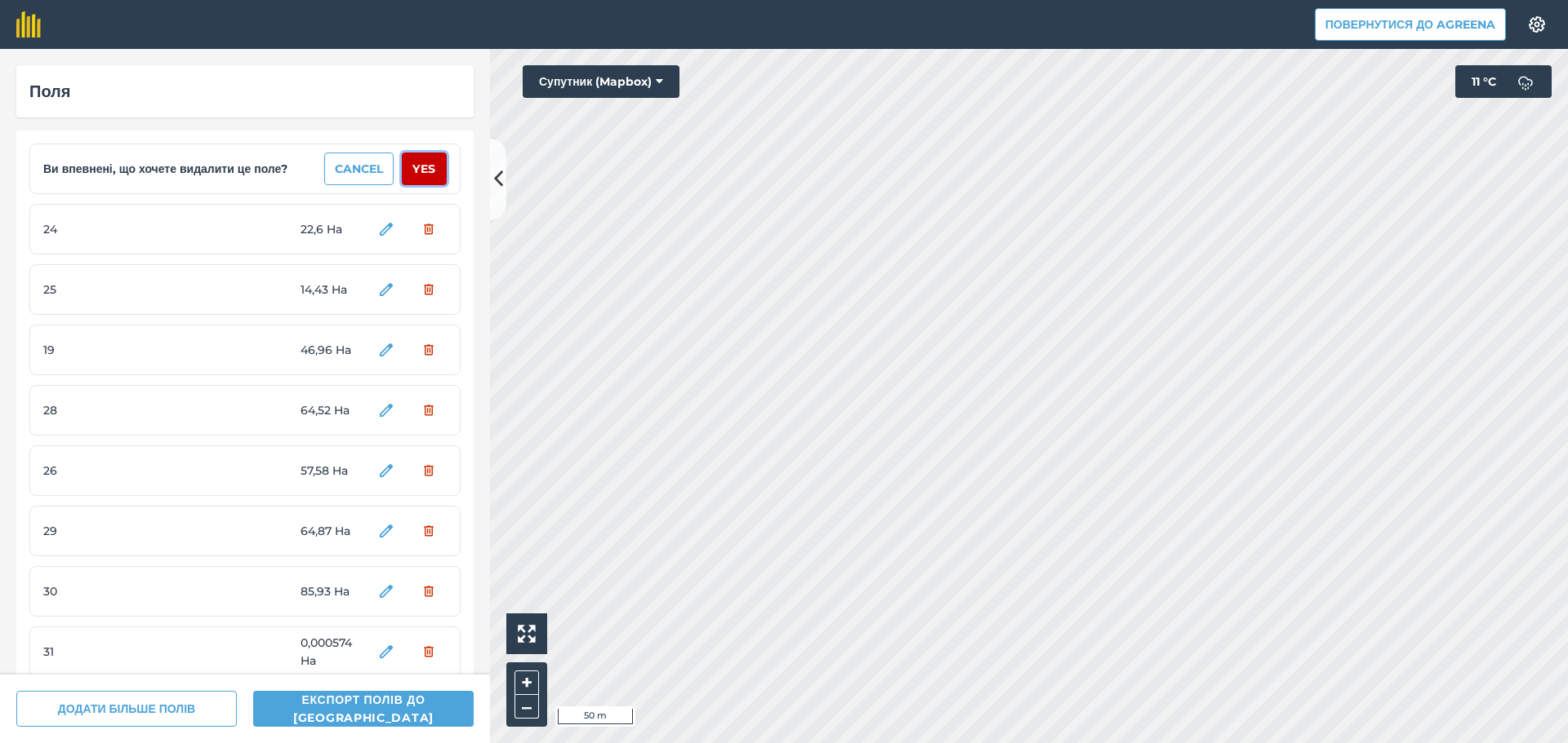
click at [413, 172] on button "Yes" at bounding box center [424, 168] width 45 height 32
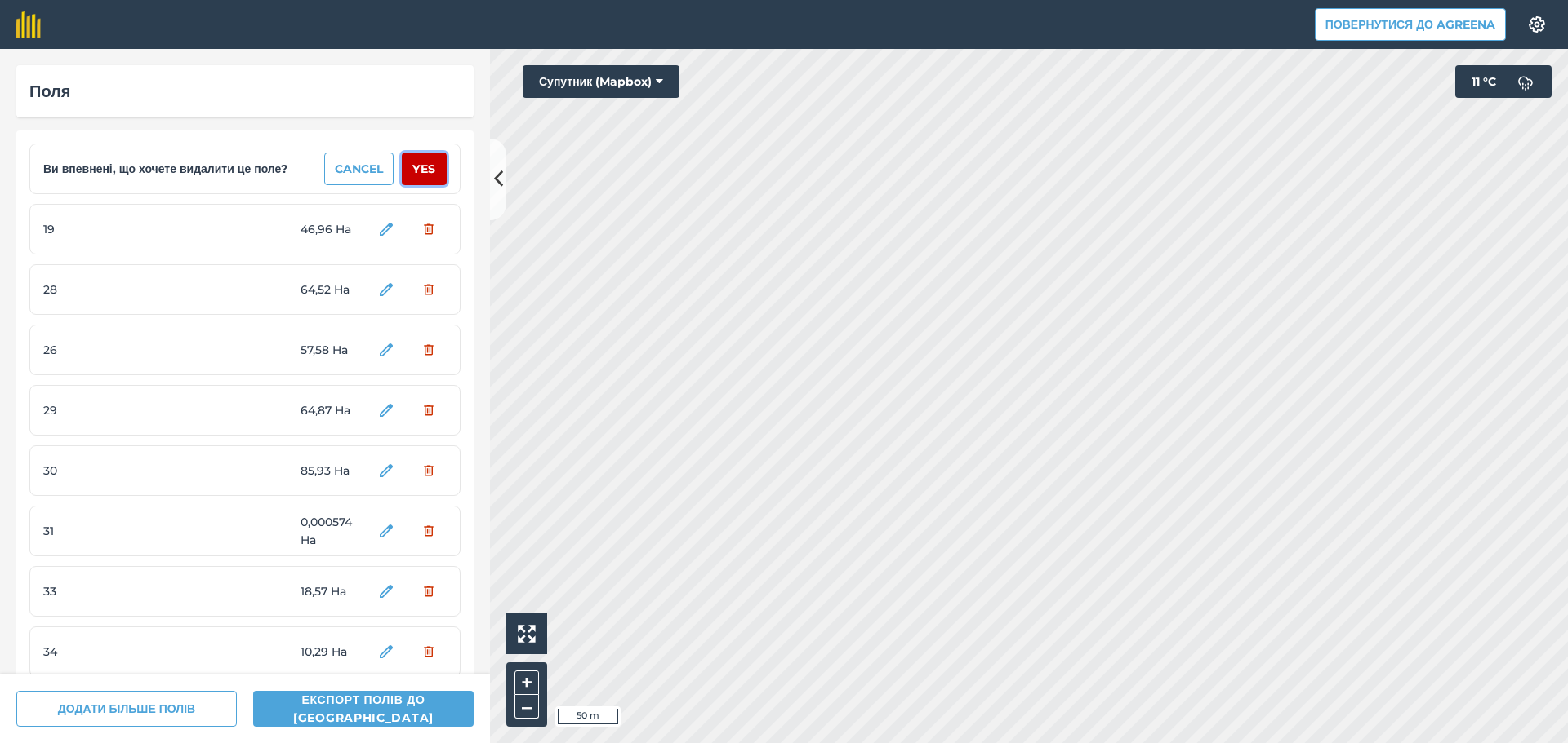
click at [413, 172] on button "Yes" at bounding box center [424, 168] width 45 height 32
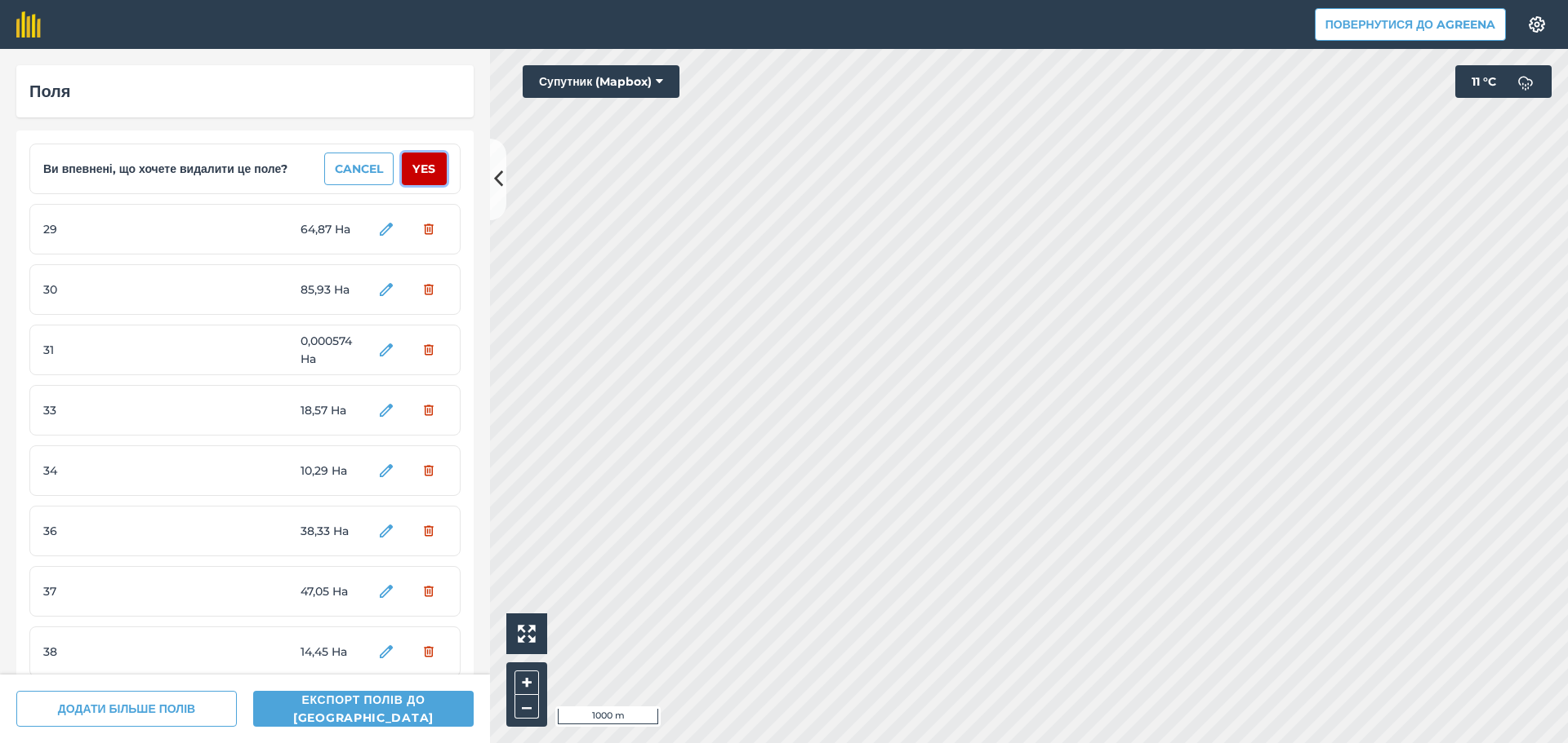
click at [413, 172] on button "Yes" at bounding box center [424, 168] width 45 height 32
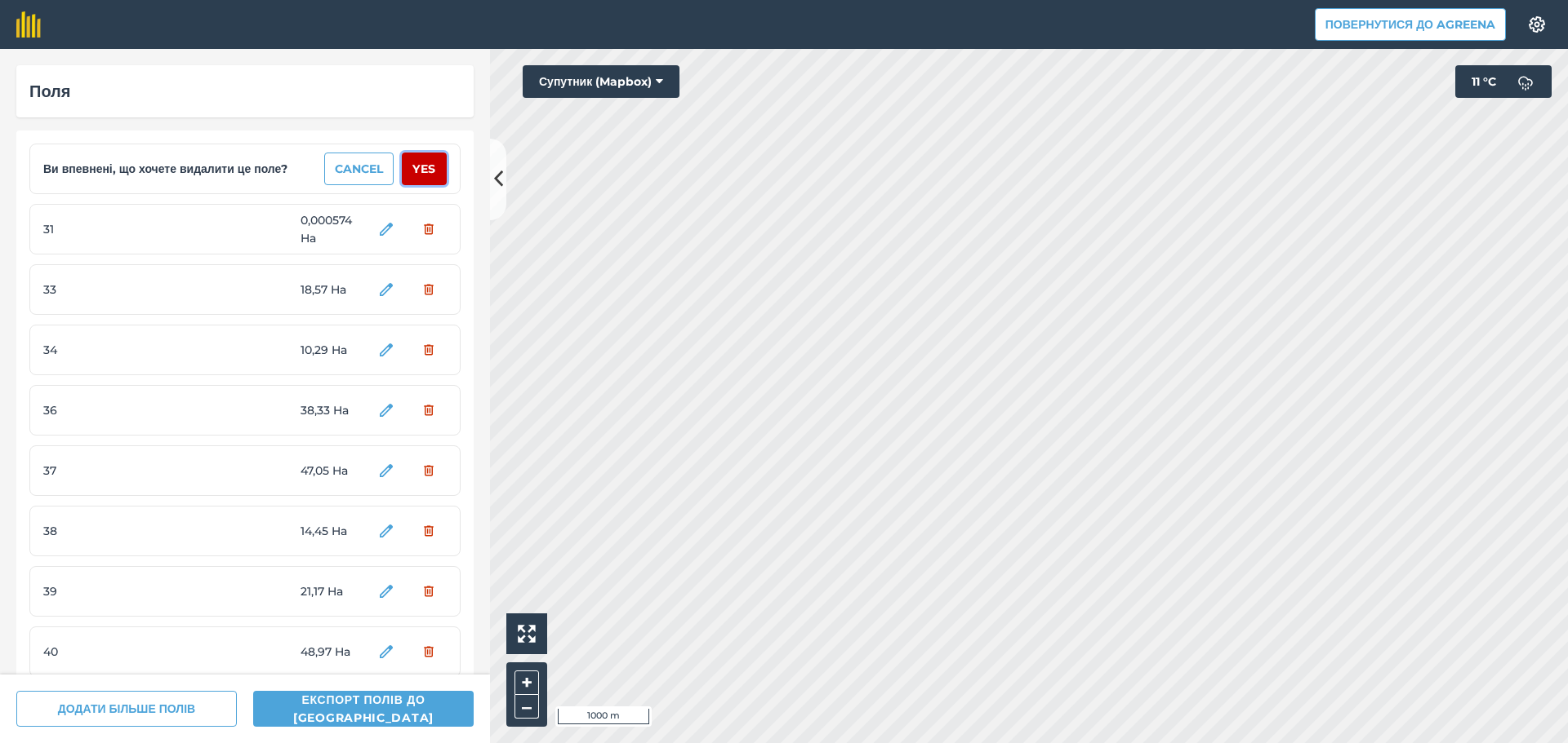
click at [413, 172] on button "Yes" at bounding box center [424, 168] width 45 height 32
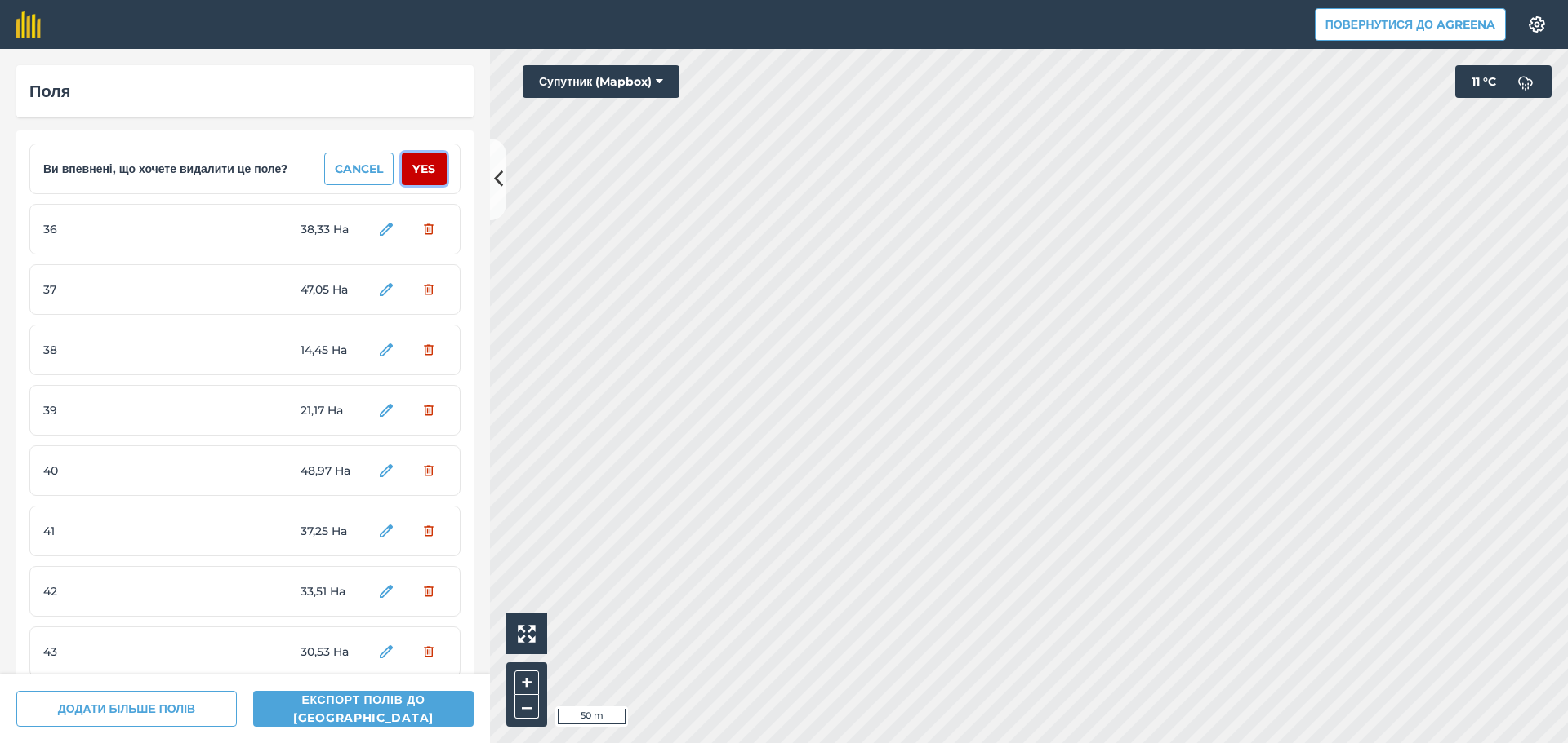
click at [413, 172] on button "Yes" at bounding box center [424, 168] width 45 height 32
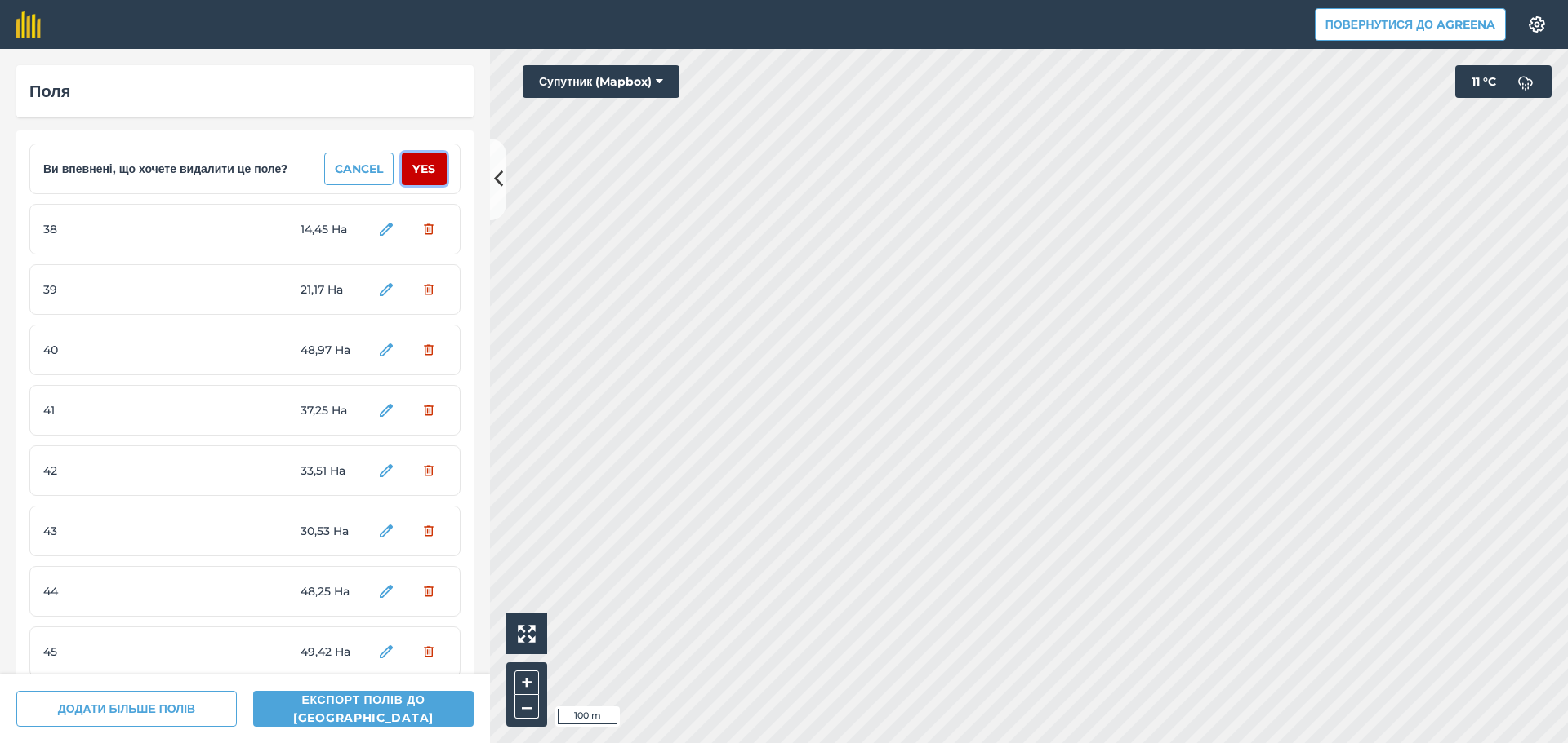
click at [413, 172] on button "Yes" at bounding box center [424, 168] width 45 height 32
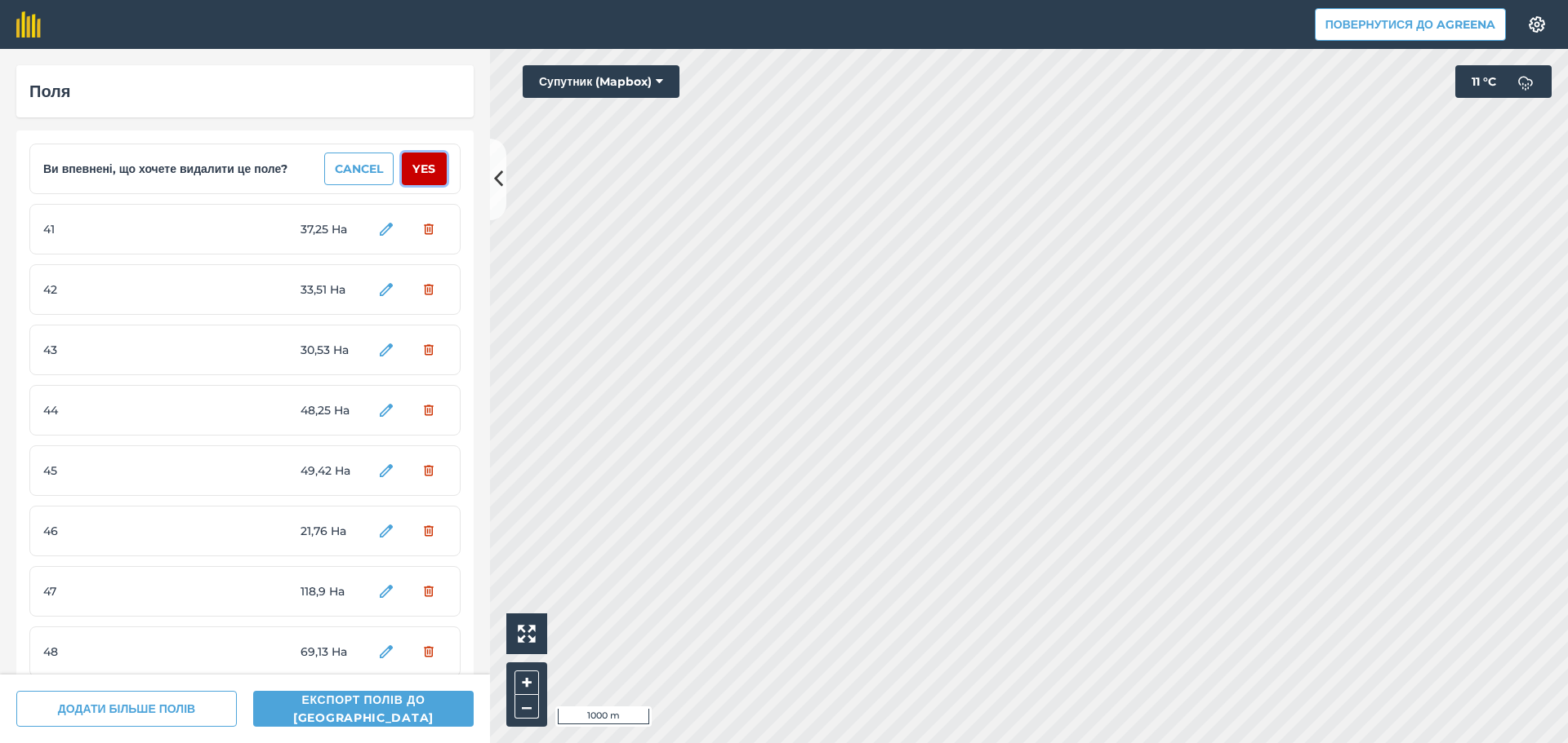
click at [413, 172] on button "Yes" at bounding box center [424, 168] width 45 height 32
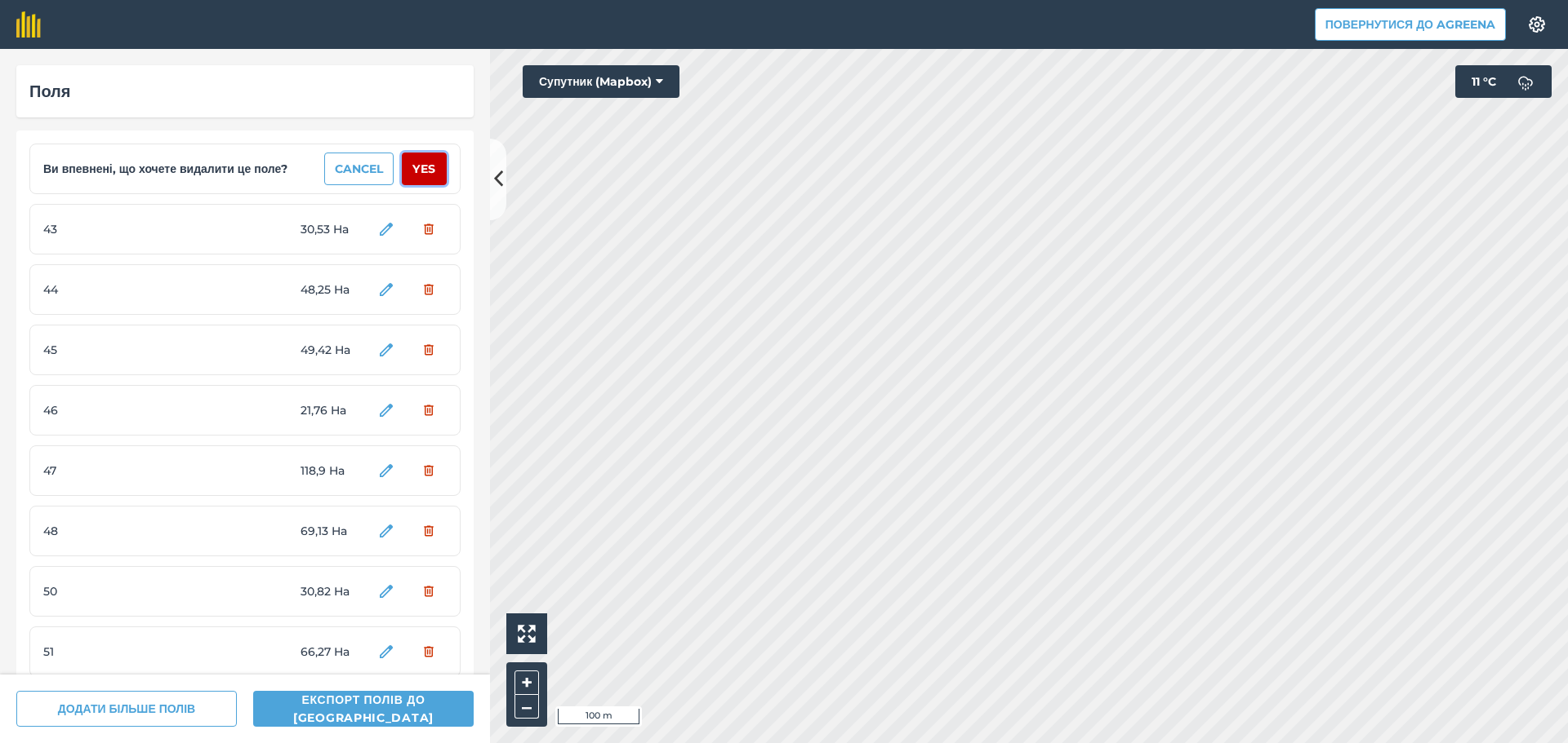
click at [413, 172] on button "Yes" at bounding box center [424, 168] width 45 height 32
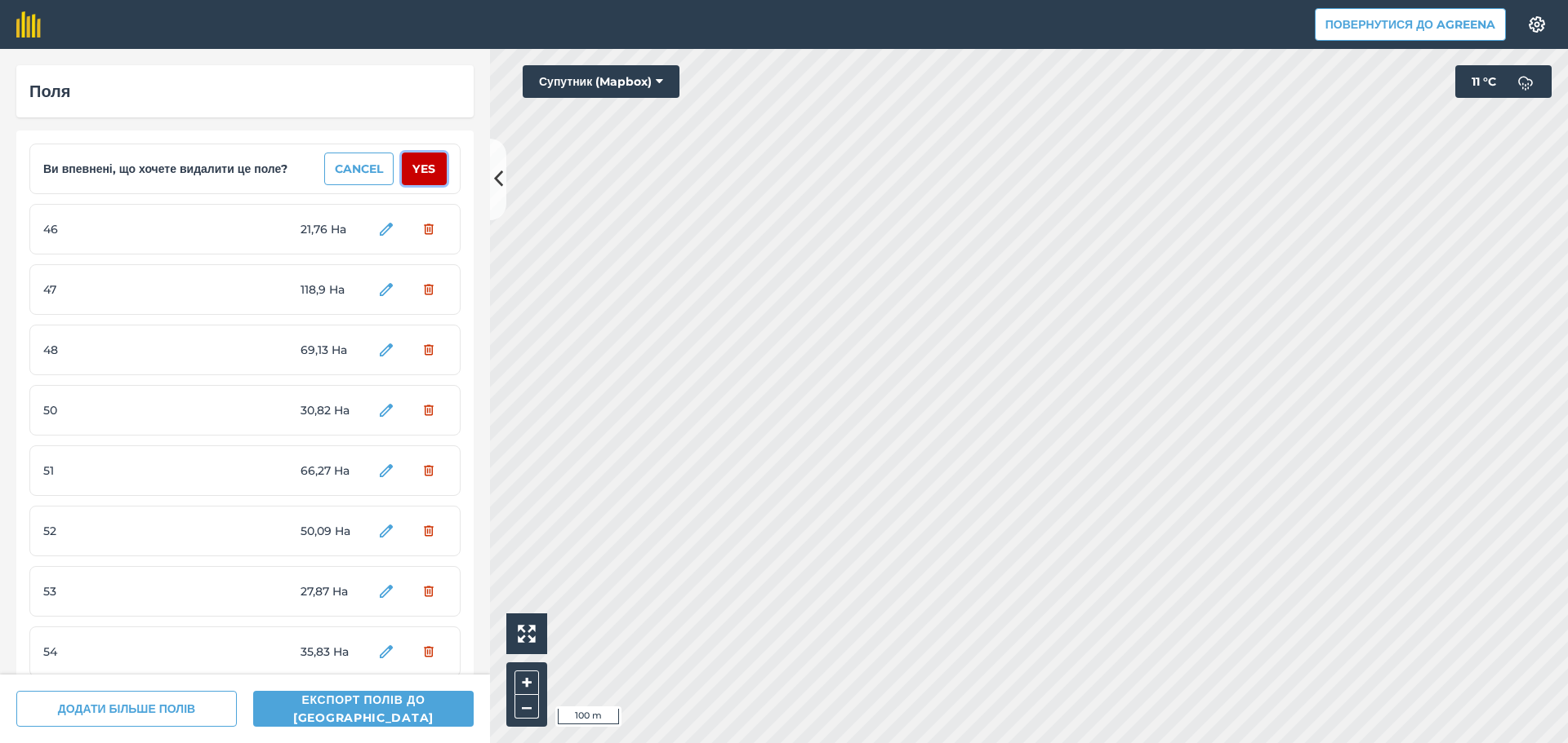
click at [413, 172] on button "Yes" at bounding box center [424, 168] width 45 height 32
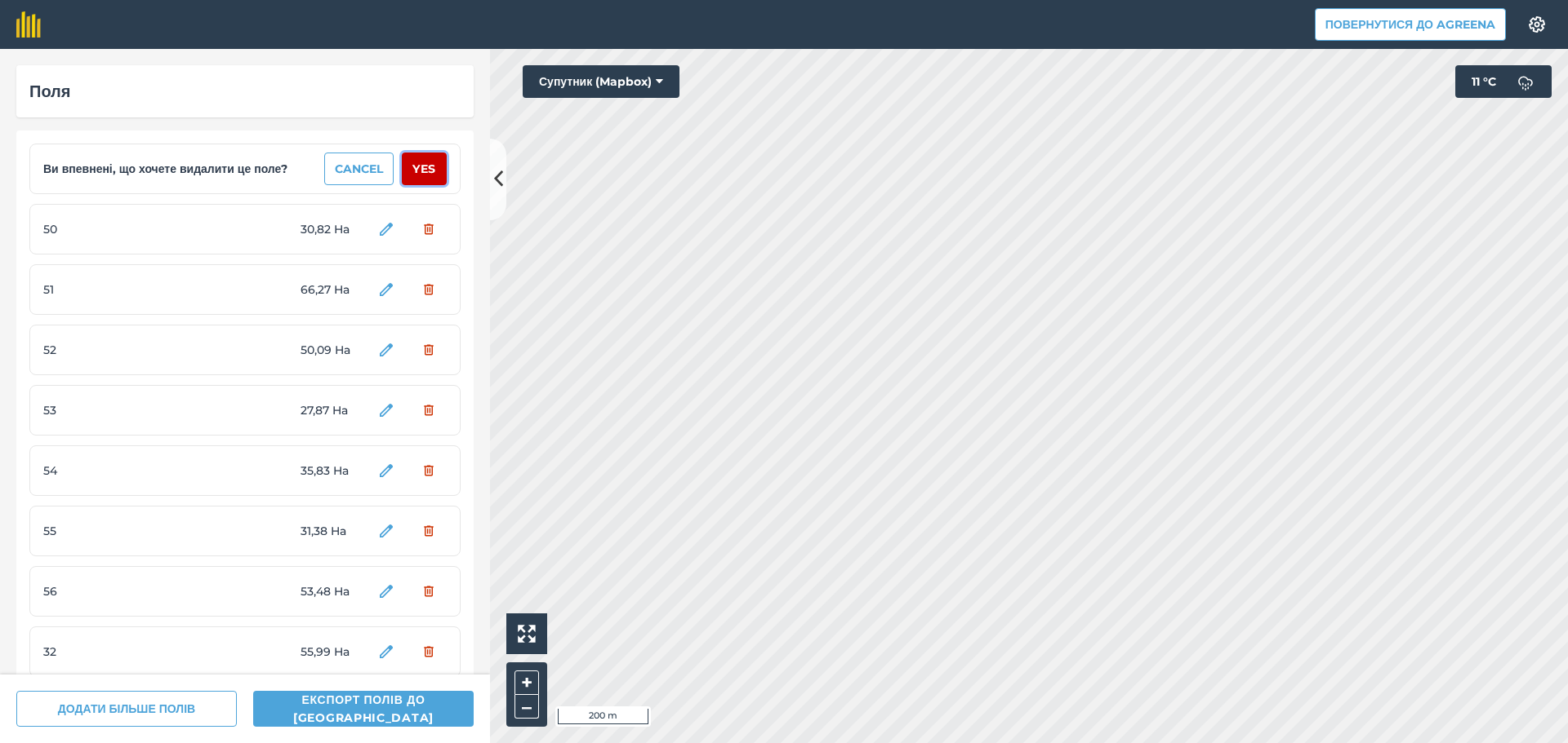
click at [413, 172] on button "Yes" at bounding box center [424, 168] width 45 height 32
click at [412, 172] on button "Yes" at bounding box center [424, 168] width 45 height 32
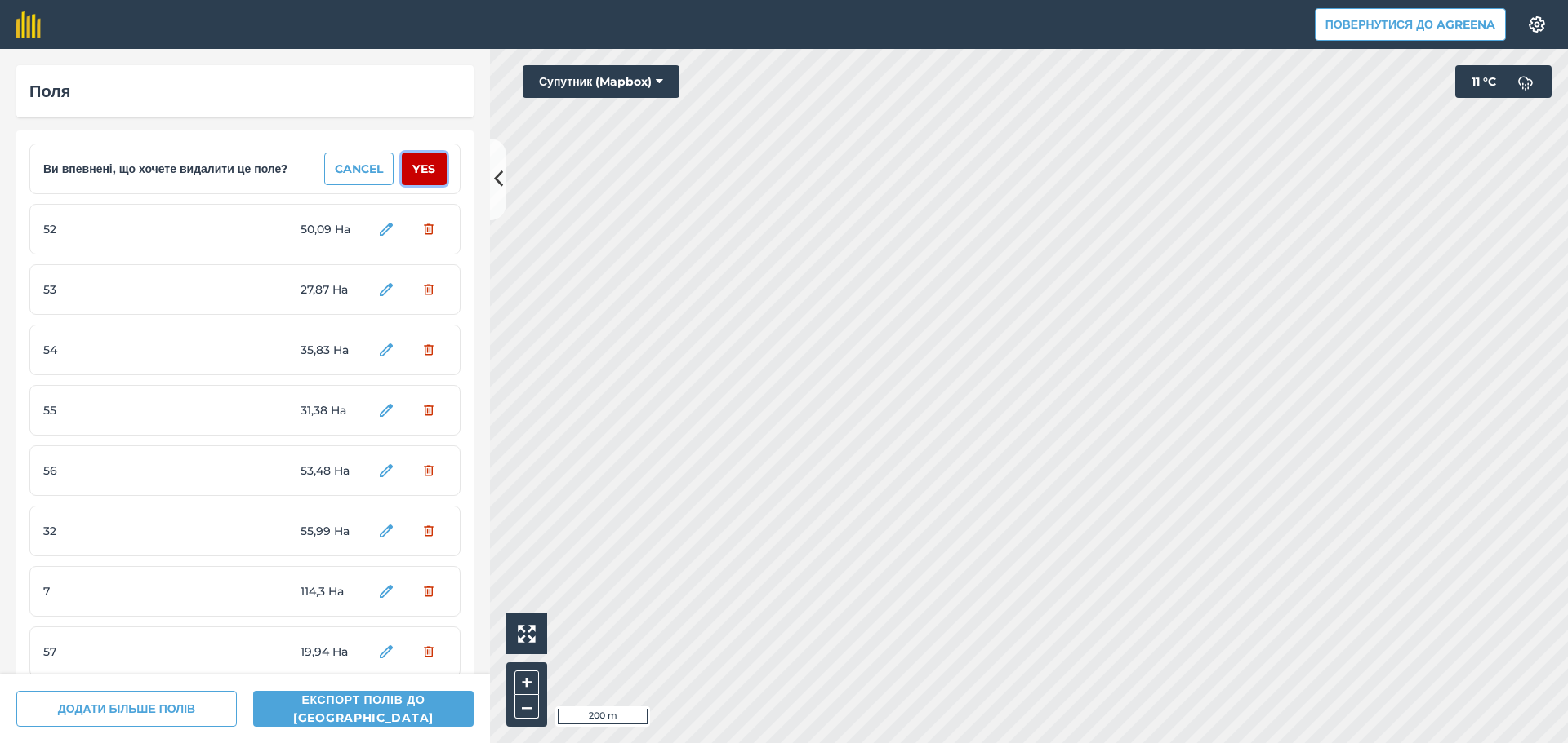
click at [412, 172] on button "Yes" at bounding box center [424, 168] width 45 height 32
click at [412, 171] on button "Yes" at bounding box center [424, 168] width 45 height 32
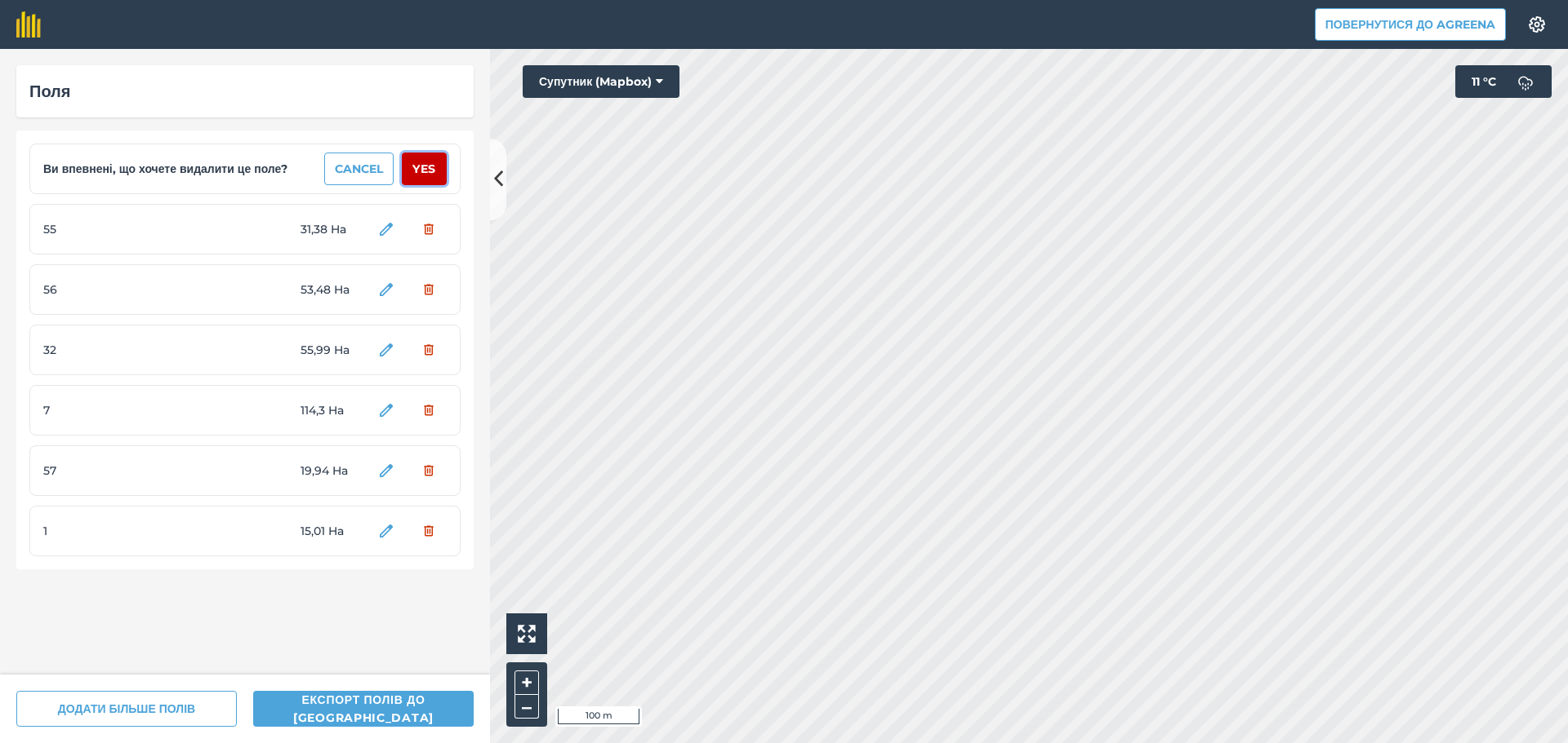
click at [412, 171] on button "Yes" at bounding box center [424, 168] width 45 height 32
click at [426, 167] on button "Yes" at bounding box center [424, 168] width 45 height 32
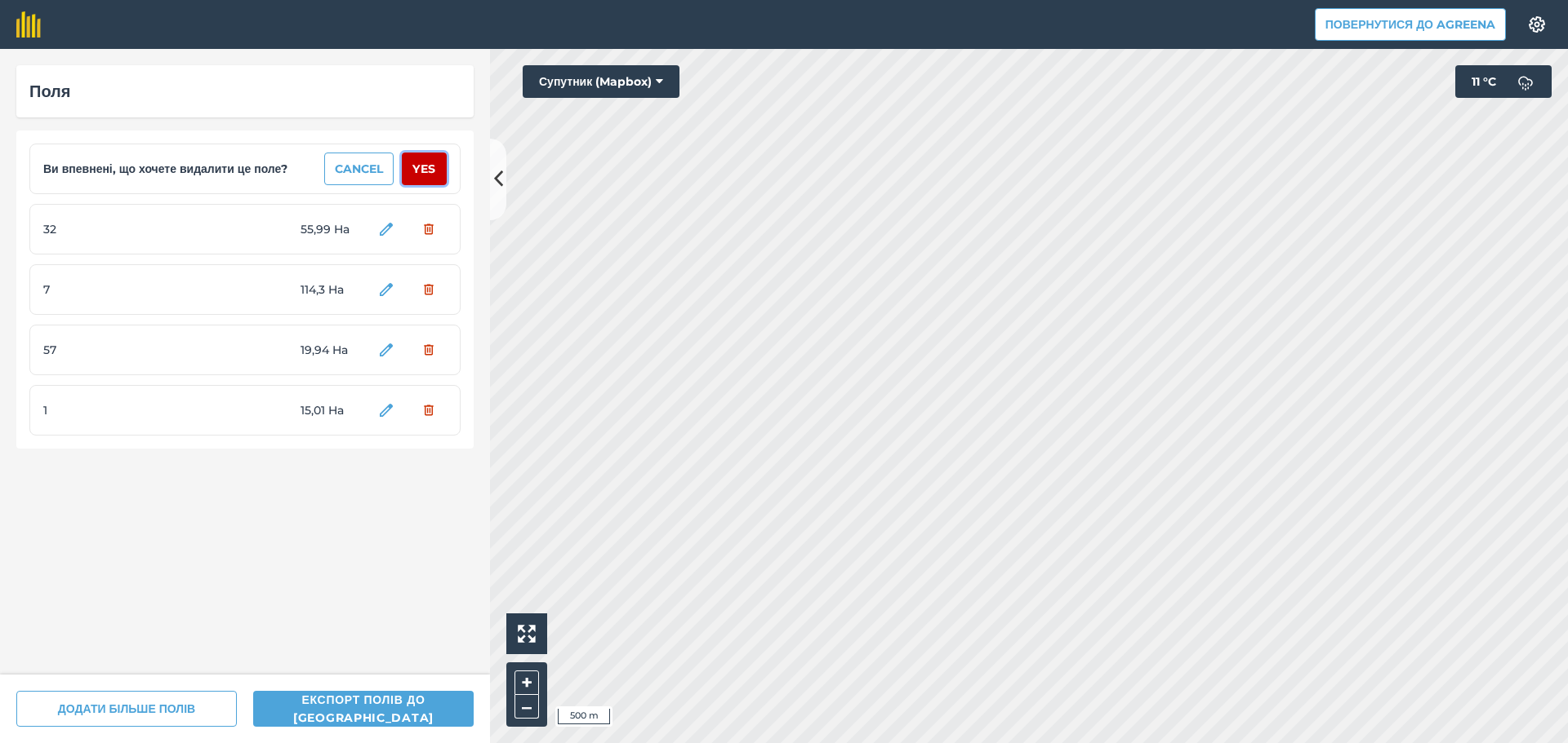
click at [425, 167] on button "Yes" at bounding box center [424, 168] width 45 height 32
click at [424, 167] on button "Yes" at bounding box center [424, 168] width 45 height 32
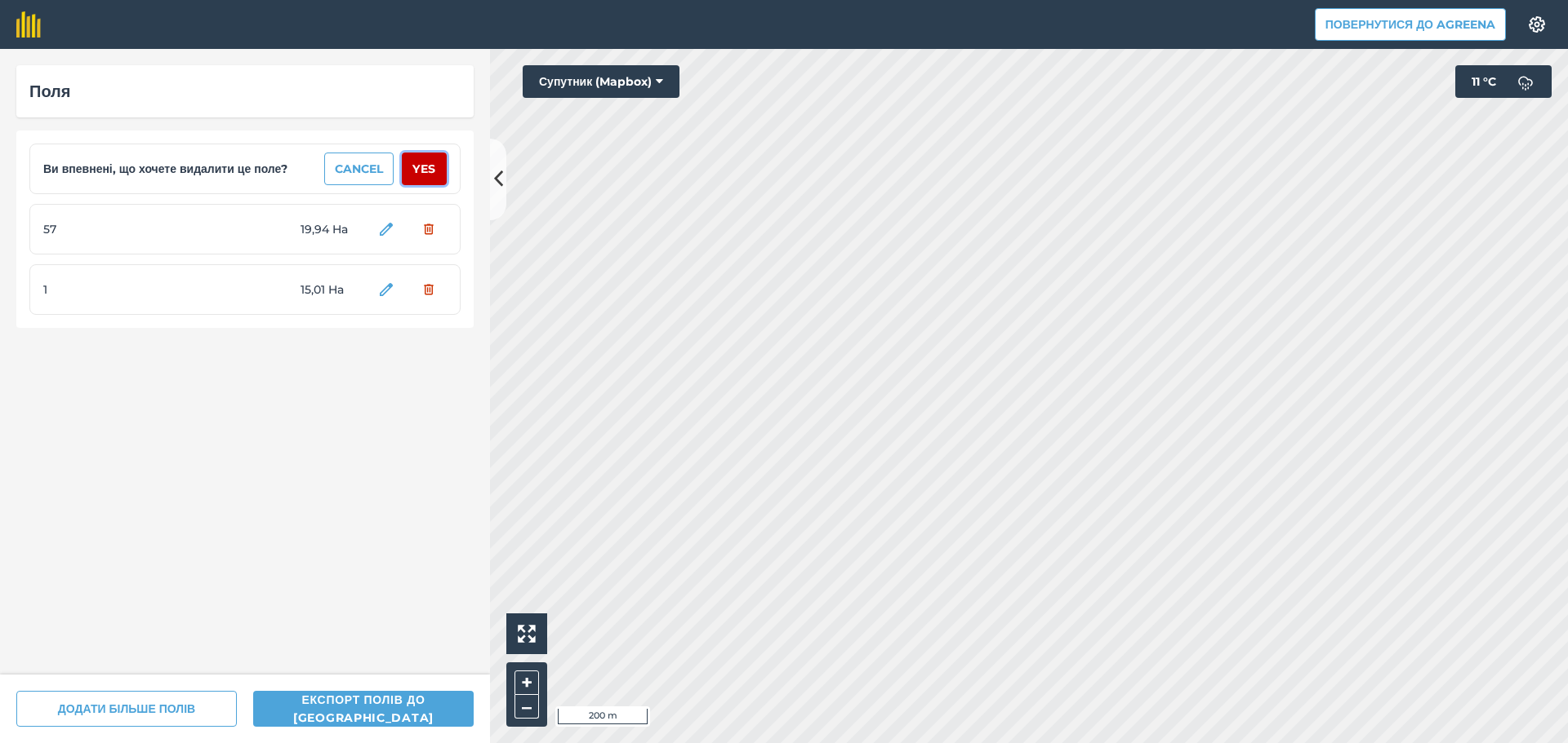
click at [424, 167] on button "Yes" at bounding box center [424, 168] width 45 height 32
click at [423, 167] on button "Yes" at bounding box center [424, 168] width 45 height 32
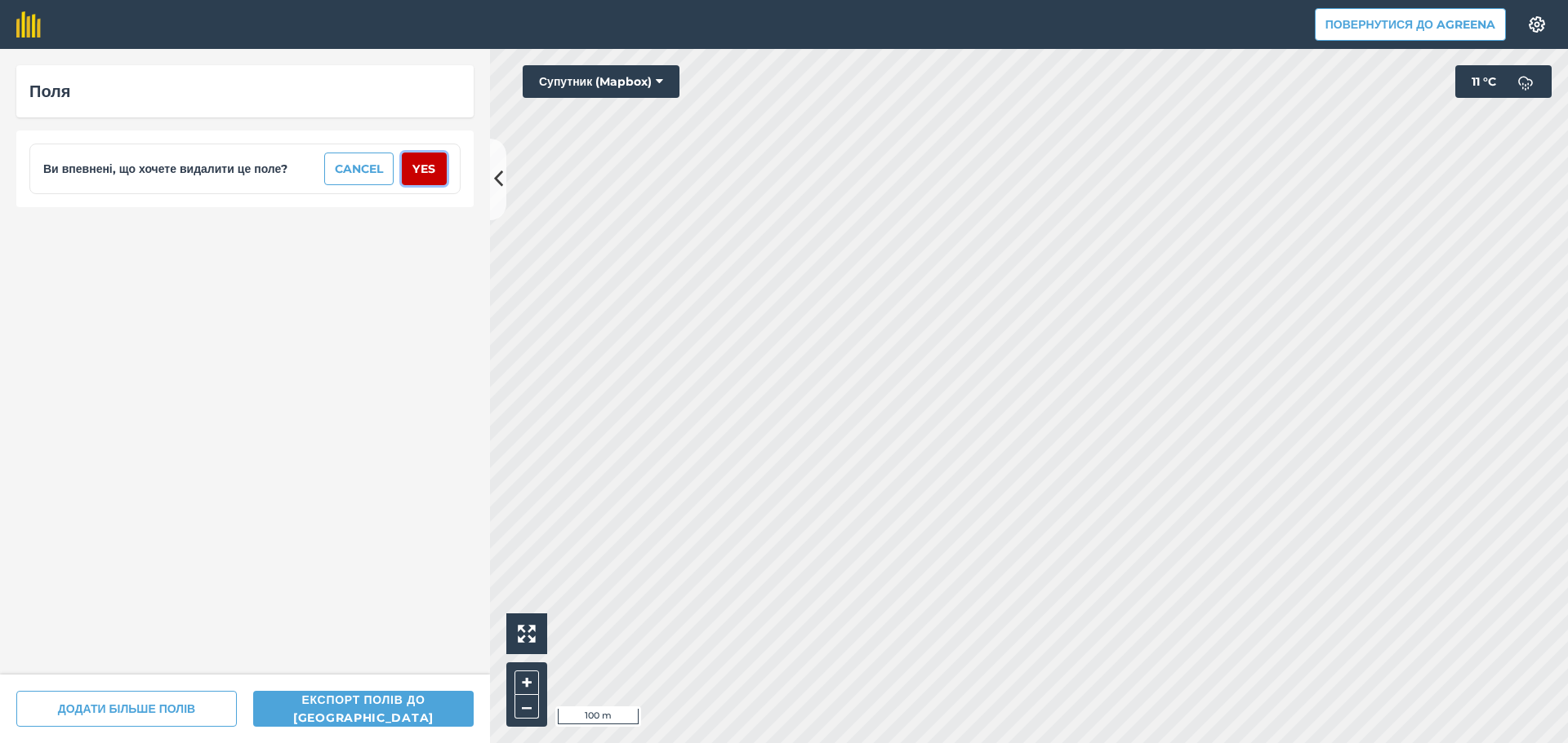
click at [423, 167] on button "Yes" at bounding box center [424, 168] width 45 height 32
click at [423, 167] on div "Поля" at bounding box center [245, 361] width 490 height 626
click at [496, 182] on icon at bounding box center [498, 179] width 9 height 28
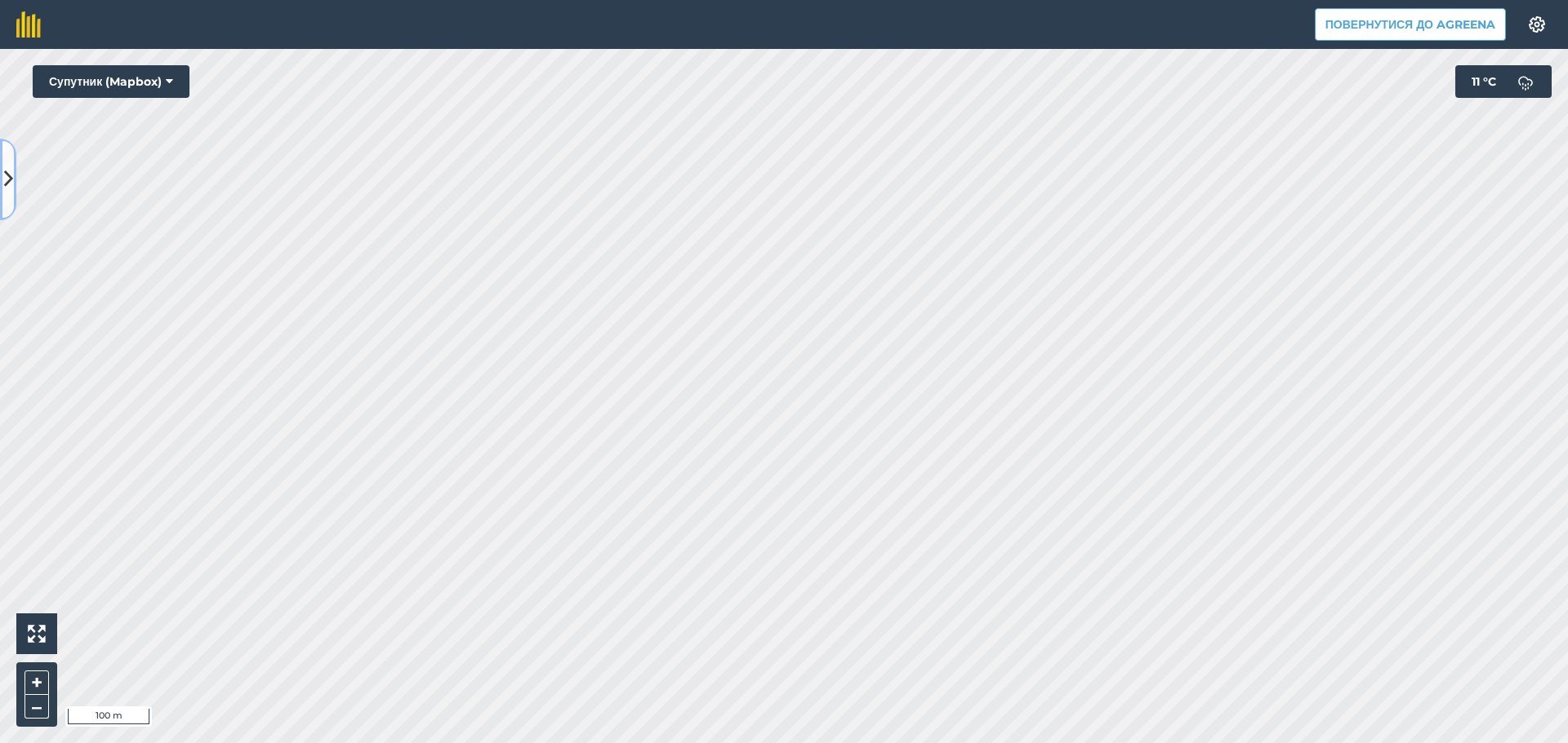
click at [6, 177] on icon at bounding box center [8, 179] width 9 height 28
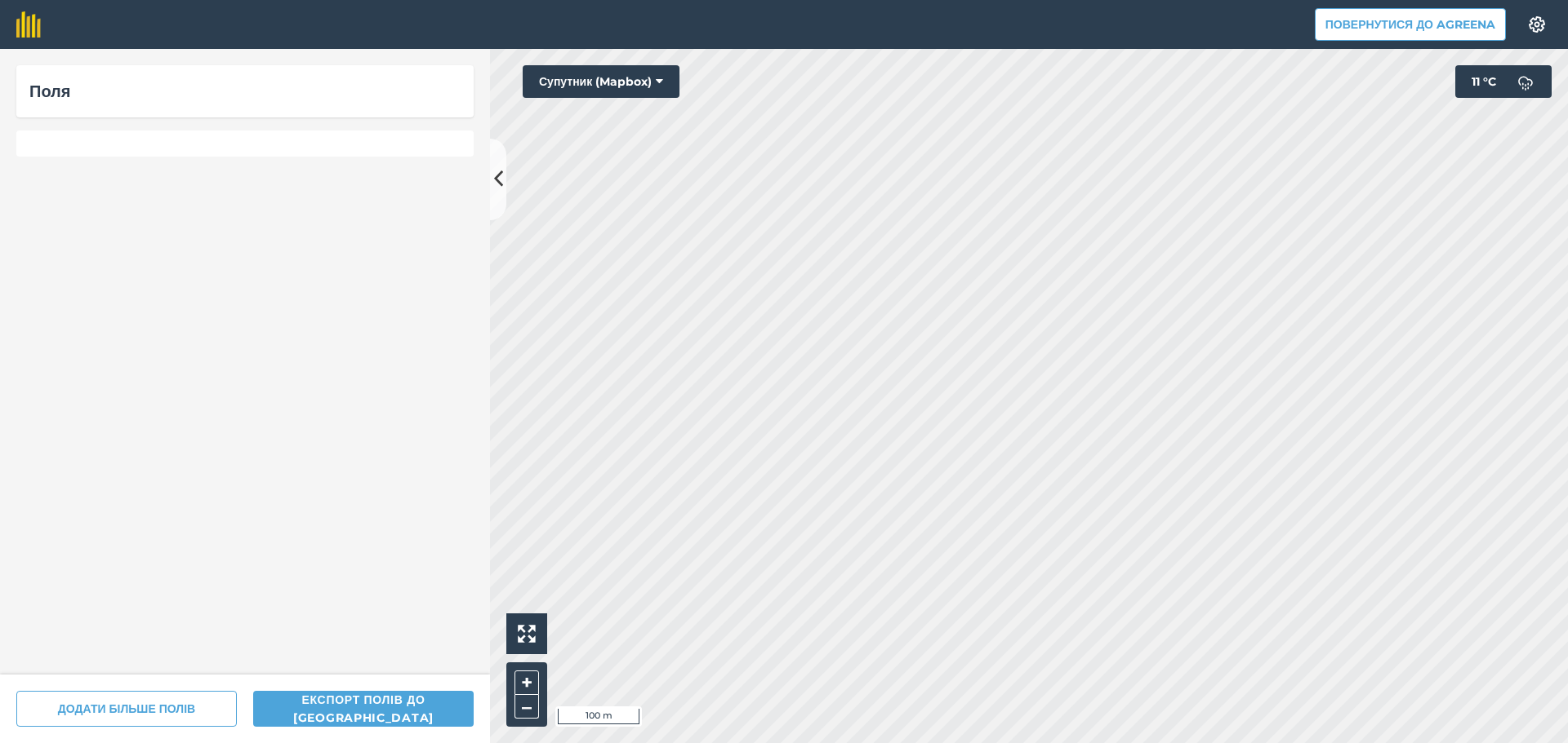
click at [1356, 2] on header "Повернутися до Agreena Налаштування" at bounding box center [784, 24] width 1568 height 49
click at [1359, 27] on button "Повернутися до Agreena" at bounding box center [1411, 23] width 191 height 32
